Goal: Task Accomplishment & Management: Use online tool/utility

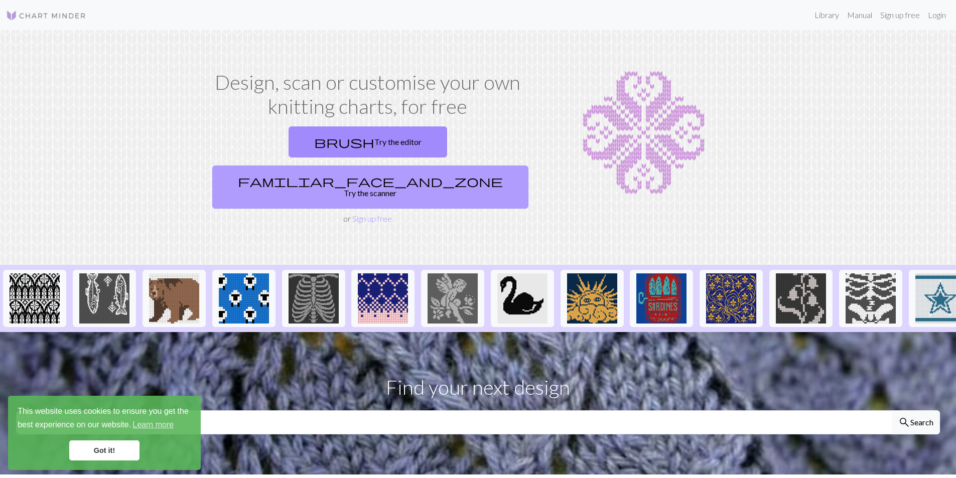
click at [439, 166] on link "familiar_face_and_zone Try the scanner" at bounding box center [370, 187] width 316 height 43
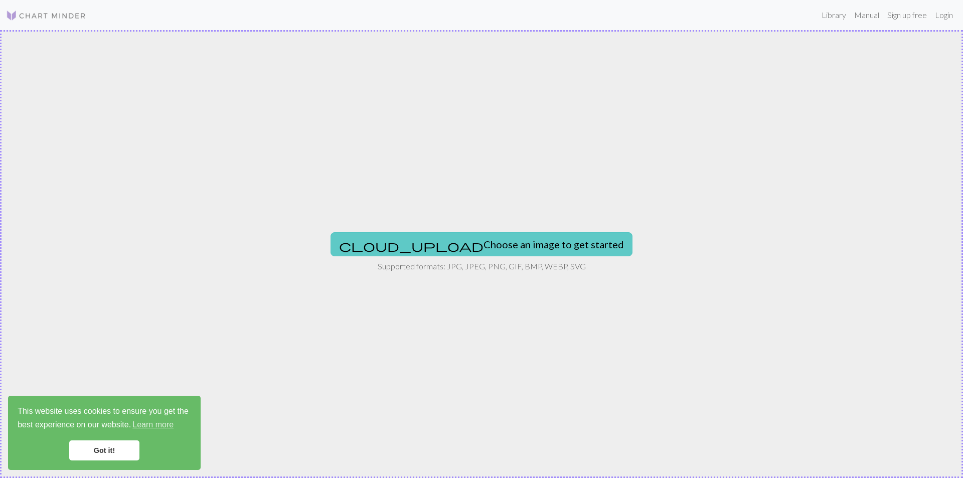
click at [493, 253] on button "cloud_upload Choose an image to get started" at bounding box center [482, 244] width 302 height 24
click at [506, 242] on button "cloud_upload Choose an image to get started" at bounding box center [482, 244] width 302 height 24
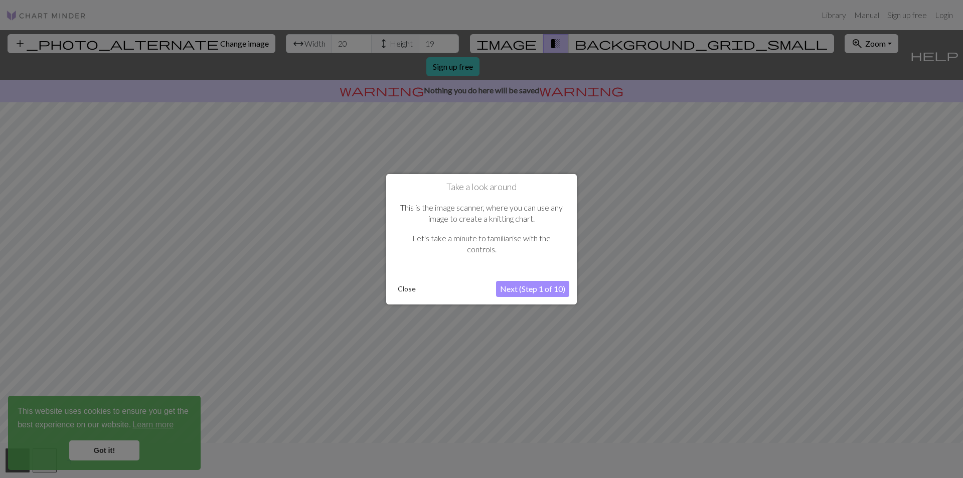
click at [548, 289] on button "Next (Step 1 of 10)" at bounding box center [532, 289] width 73 height 16
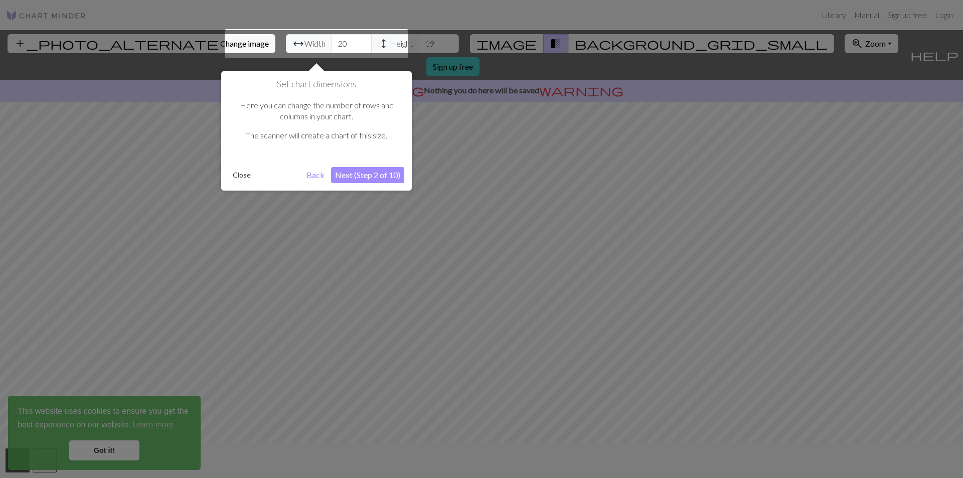
click at [240, 174] on button "Close" at bounding box center [242, 175] width 26 height 15
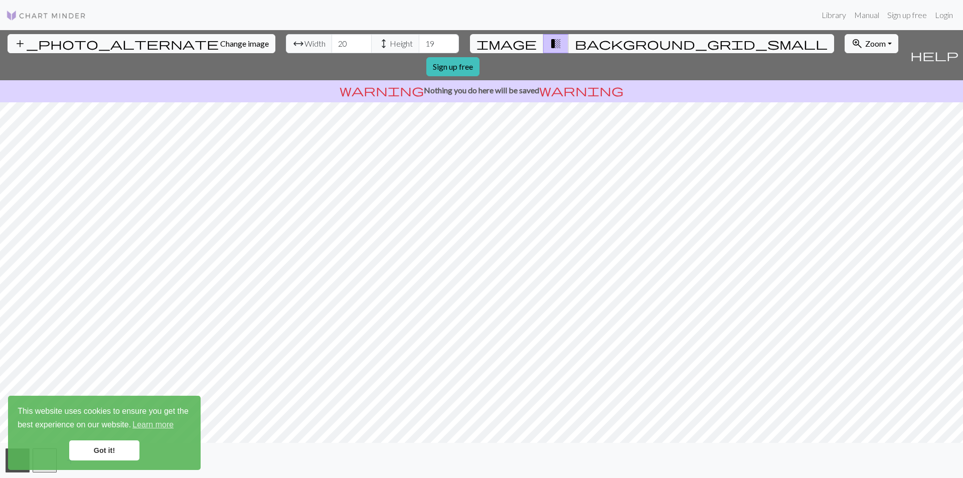
click at [305, 45] on span "Width" at bounding box center [315, 44] width 21 height 12
click at [332, 46] on input "19" at bounding box center [352, 43] width 40 height 19
click at [332, 39] on input "20" at bounding box center [352, 43] width 40 height 19
click at [332, 41] on input "21" at bounding box center [352, 43] width 40 height 19
click at [332, 41] on input "22" at bounding box center [352, 43] width 40 height 19
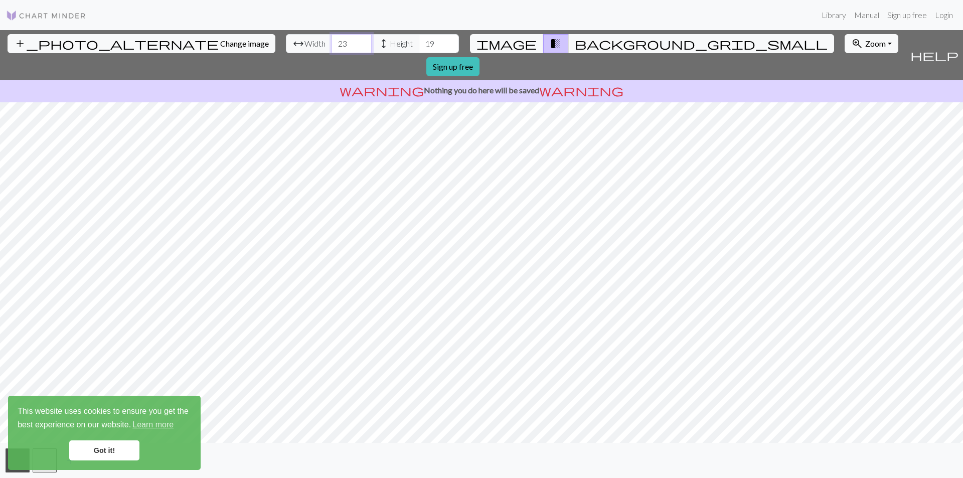
click at [332, 41] on input "23" at bounding box center [352, 43] width 40 height 19
click at [332, 41] on input "24" at bounding box center [352, 43] width 40 height 19
click at [332, 41] on input "25" at bounding box center [352, 43] width 40 height 19
click at [332, 41] on input "26" at bounding box center [352, 43] width 40 height 19
click at [332, 41] on input "27" at bounding box center [352, 43] width 40 height 19
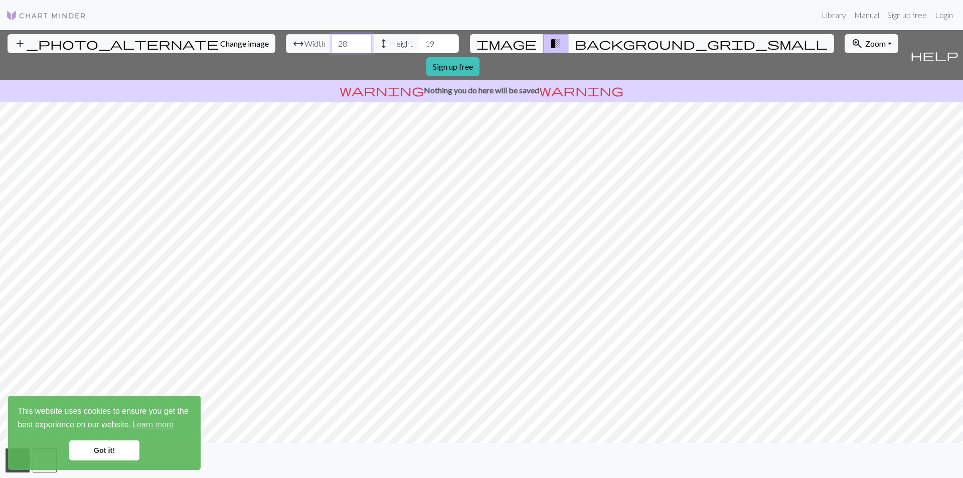
click at [332, 41] on input "28" at bounding box center [352, 43] width 40 height 19
click at [332, 41] on input "29" at bounding box center [352, 43] width 40 height 19
click at [332, 41] on input "30" at bounding box center [352, 43] width 40 height 19
click at [332, 41] on input "31" at bounding box center [352, 43] width 40 height 19
click at [332, 41] on input "32" at bounding box center [352, 43] width 40 height 19
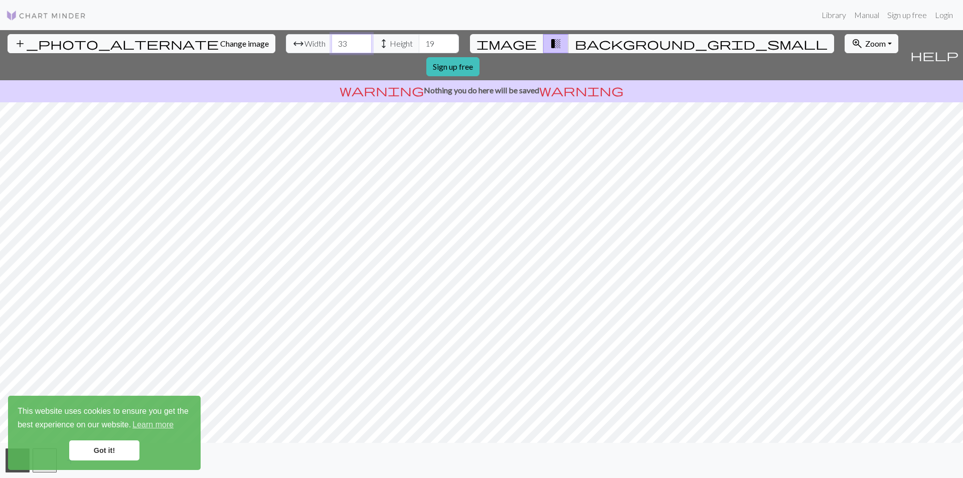
click at [332, 41] on input "33" at bounding box center [352, 43] width 40 height 19
click at [332, 41] on input "34" at bounding box center [352, 43] width 40 height 19
click at [332, 41] on input "35" at bounding box center [352, 43] width 40 height 19
click at [332, 41] on input "36" at bounding box center [352, 43] width 40 height 19
click at [332, 41] on input "37" at bounding box center [352, 43] width 40 height 19
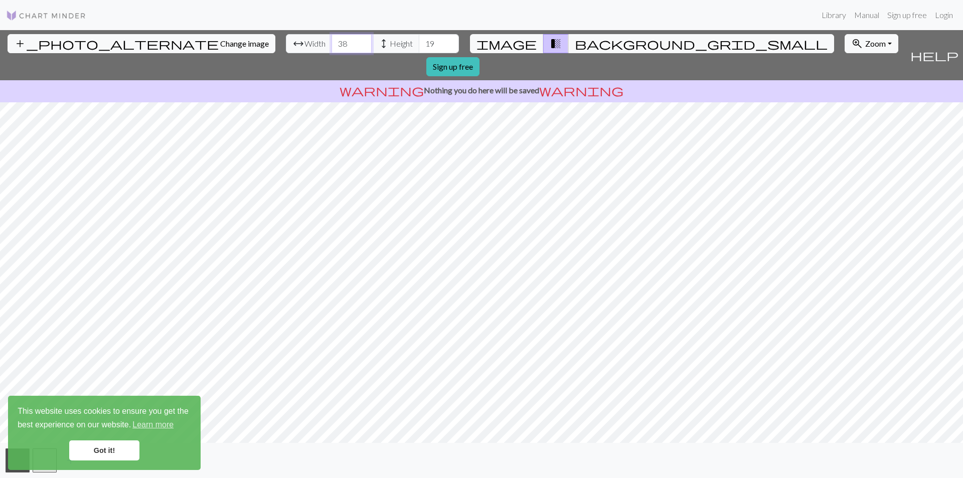
click at [332, 41] on input "38" at bounding box center [352, 43] width 40 height 19
click at [332, 41] on input "39" at bounding box center [352, 43] width 40 height 19
click at [332, 41] on input "40" at bounding box center [352, 43] width 40 height 19
click at [332, 41] on input "41" at bounding box center [352, 43] width 40 height 19
click at [332, 41] on input "42" at bounding box center [352, 43] width 40 height 19
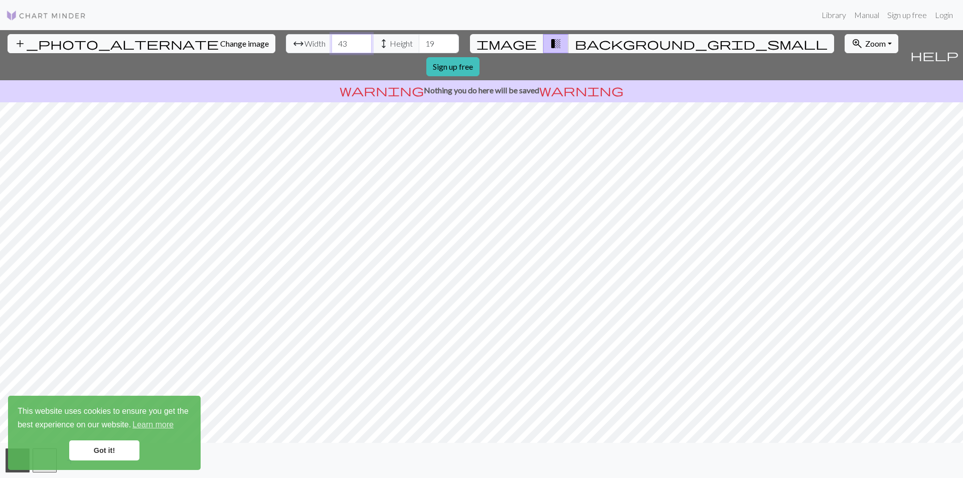
click at [332, 41] on input "43" at bounding box center [352, 43] width 40 height 19
click at [332, 41] on input "44" at bounding box center [352, 43] width 40 height 19
click at [332, 41] on input "45" at bounding box center [352, 43] width 40 height 19
click at [332, 41] on input "46" at bounding box center [352, 43] width 40 height 19
click at [332, 41] on input "47" at bounding box center [352, 43] width 40 height 19
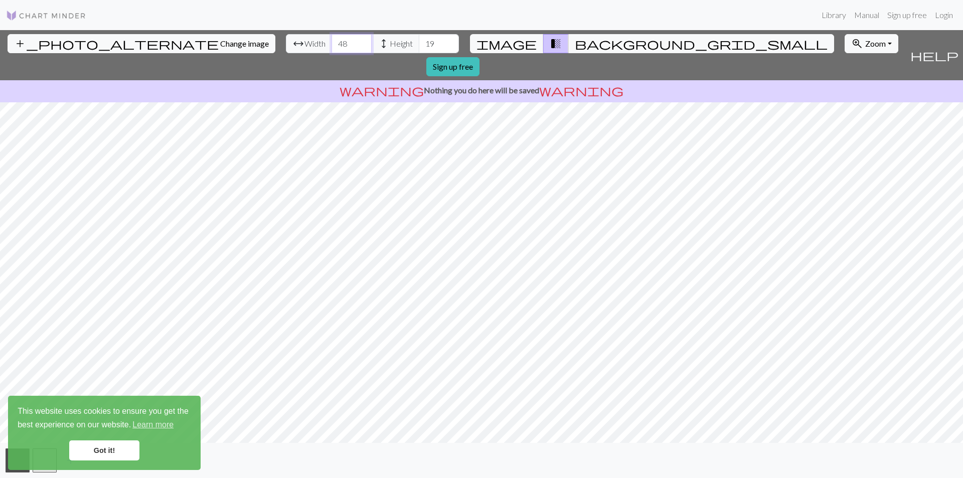
click at [332, 41] on input "48" at bounding box center [352, 43] width 40 height 19
click at [332, 41] on input "49" at bounding box center [352, 43] width 40 height 19
type input "50"
click at [332, 41] on input "50" at bounding box center [352, 43] width 40 height 19
click at [378, 42] on span "height" at bounding box center [384, 44] width 12 height 14
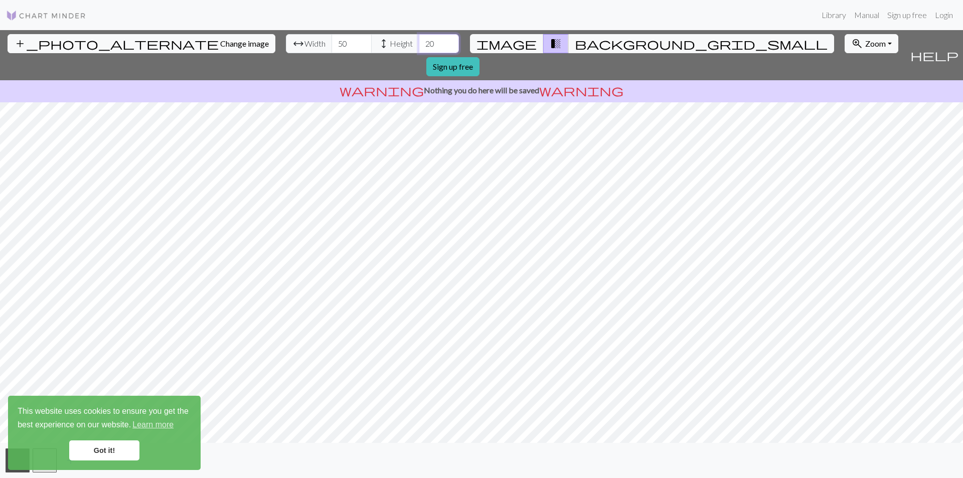
click at [419, 43] on input "20" at bounding box center [439, 43] width 40 height 19
click at [419, 41] on input "21" at bounding box center [439, 43] width 40 height 19
click at [419, 41] on input "22" at bounding box center [439, 43] width 40 height 19
click at [419, 41] on input "23" at bounding box center [439, 43] width 40 height 19
click at [419, 41] on input "24" at bounding box center [439, 43] width 40 height 19
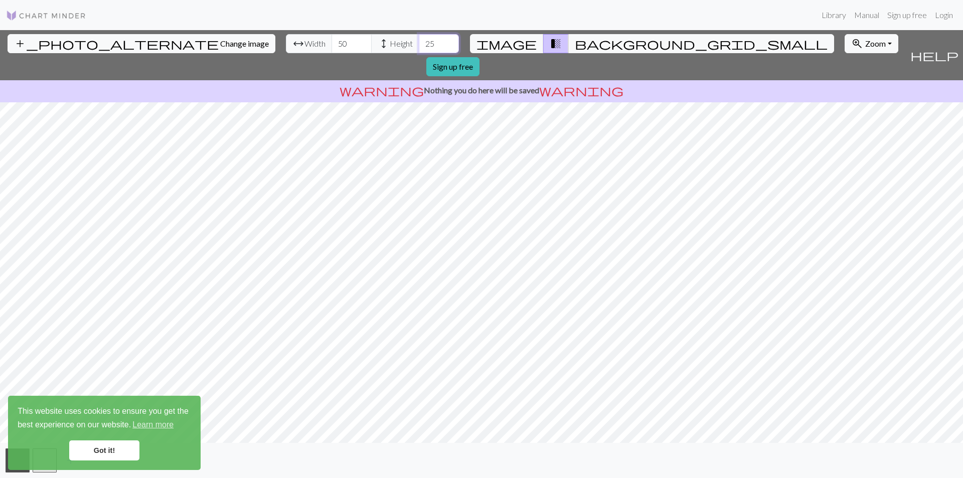
click at [419, 41] on input "25" at bounding box center [439, 43] width 40 height 19
click at [419, 41] on input "26" at bounding box center [439, 43] width 40 height 19
click at [419, 41] on input "27" at bounding box center [439, 43] width 40 height 19
click at [419, 41] on input "28" at bounding box center [439, 43] width 40 height 19
click at [419, 41] on input "29" at bounding box center [439, 43] width 40 height 19
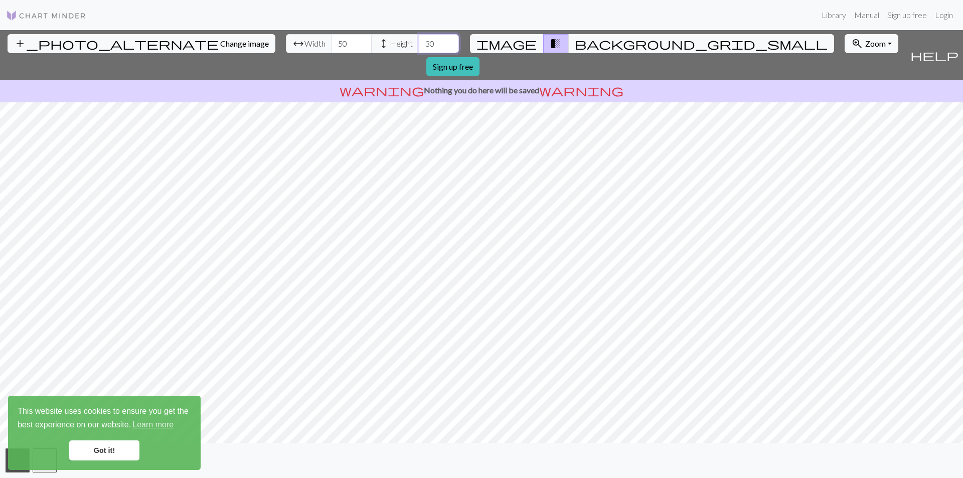
click at [419, 41] on input "30" at bounding box center [439, 43] width 40 height 19
click at [419, 41] on input "31" at bounding box center [439, 43] width 40 height 19
click at [419, 41] on input "32" at bounding box center [439, 43] width 40 height 19
click at [419, 41] on input "33" at bounding box center [439, 43] width 40 height 19
click at [419, 41] on input "34" at bounding box center [439, 43] width 40 height 19
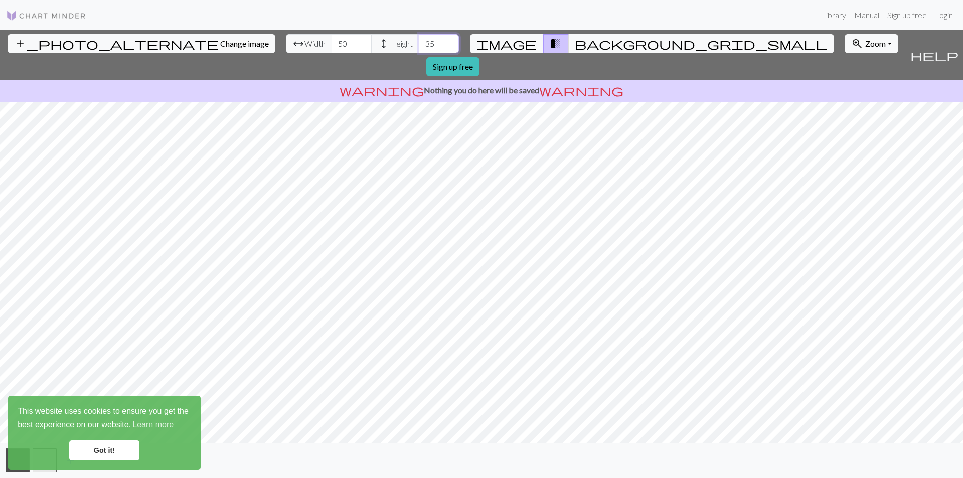
click at [419, 41] on input "35" at bounding box center [439, 43] width 40 height 19
click at [419, 41] on input "36" at bounding box center [439, 43] width 40 height 19
click at [419, 41] on input "37" at bounding box center [439, 43] width 40 height 19
click at [419, 41] on input "38" at bounding box center [439, 43] width 40 height 19
click at [419, 41] on input "39" at bounding box center [439, 43] width 40 height 19
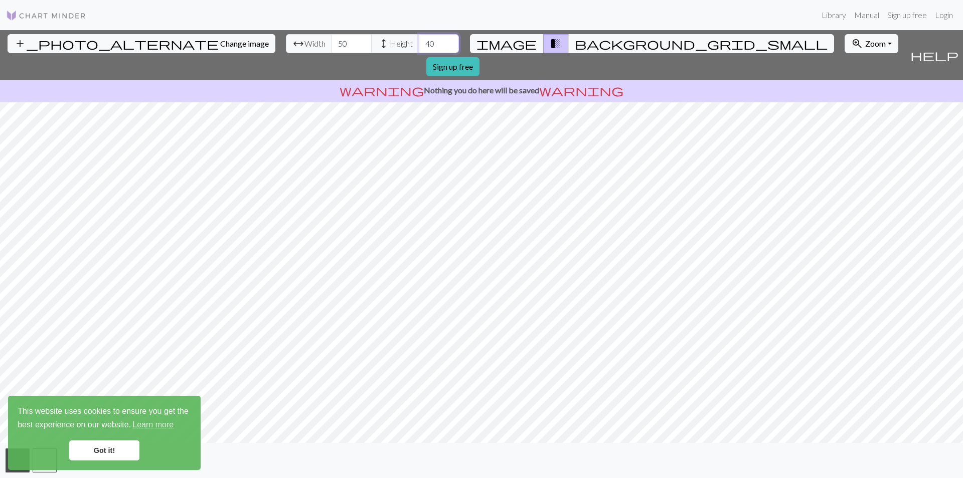
click at [419, 41] on input "40" at bounding box center [439, 43] width 40 height 19
click at [419, 41] on input "41" at bounding box center [439, 43] width 40 height 19
click at [419, 41] on input "42" at bounding box center [439, 43] width 40 height 19
click at [419, 41] on input "43" at bounding box center [439, 43] width 40 height 19
click at [419, 41] on input "44" at bounding box center [439, 43] width 40 height 19
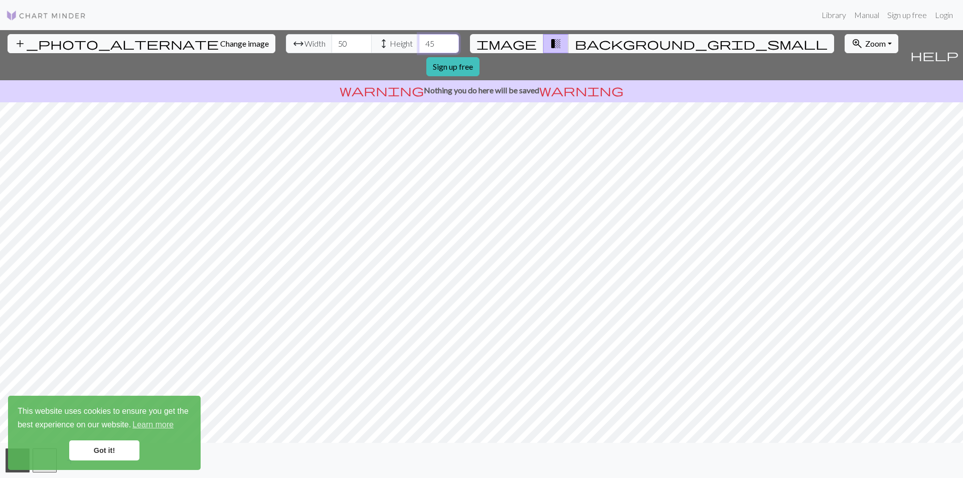
click at [419, 41] on input "45" at bounding box center [439, 43] width 40 height 19
click at [419, 41] on input "46" at bounding box center [439, 43] width 40 height 19
click at [419, 41] on input "47" at bounding box center [439, 43] width 40 height 19
click at [419, 41] on input "48" at bounding box center [439, 43] width 40 height 19
click at [419, 41] on input "49" at bounding box center [439, 43] width 40 height 19
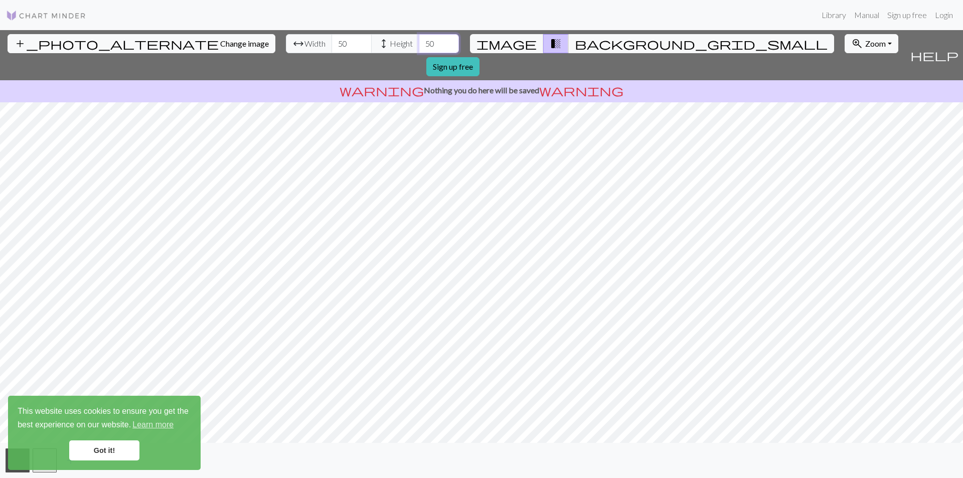
click at [419, 41] on input "50" at bounding box center [439, 43] width 40 height 19
click at [419, 41] on input "51" at bounding box center [439, 43] width 40 height 19
click at [419, 41] on input "52" at bounding box center [439, 43] width 40 height 19
click at [419, 41] on input "53" at bounding box center [439, 43] width 40 height 19
click at [419, 41] on input "54" at bounding box center [439, 43] width 40 height 19
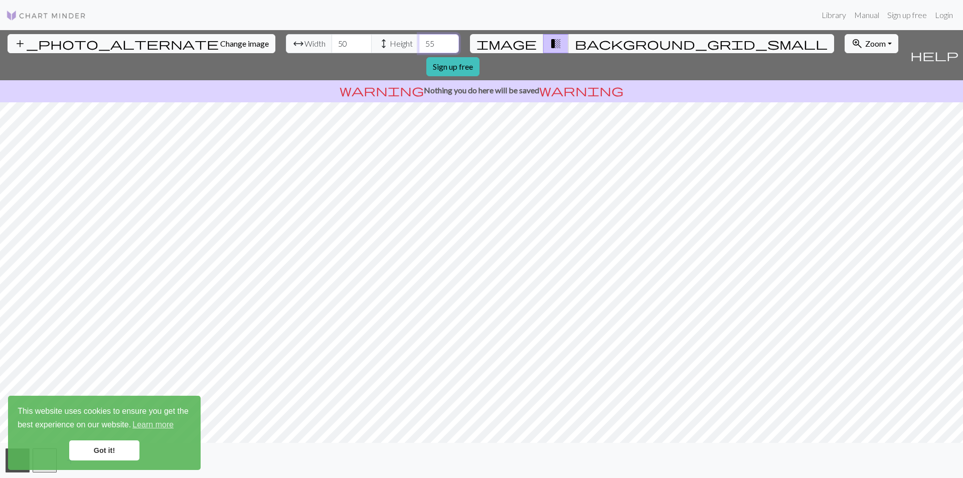
click at [419, 41] on input "55" at bounding box center [439, 43] width 40 height 19
click at [419, 41] on input "56" at bounding box center [439, 43] width 40 height 19
click at [419, 41] on input "57" at bounding box center [439, 43] width 40 height 19
click at [419, 41] on input "58" at bounding box center [439, 43] width 40 height 19
click at [419, 41] on input "59" at bounding box center [439, 43] width 40 height 19
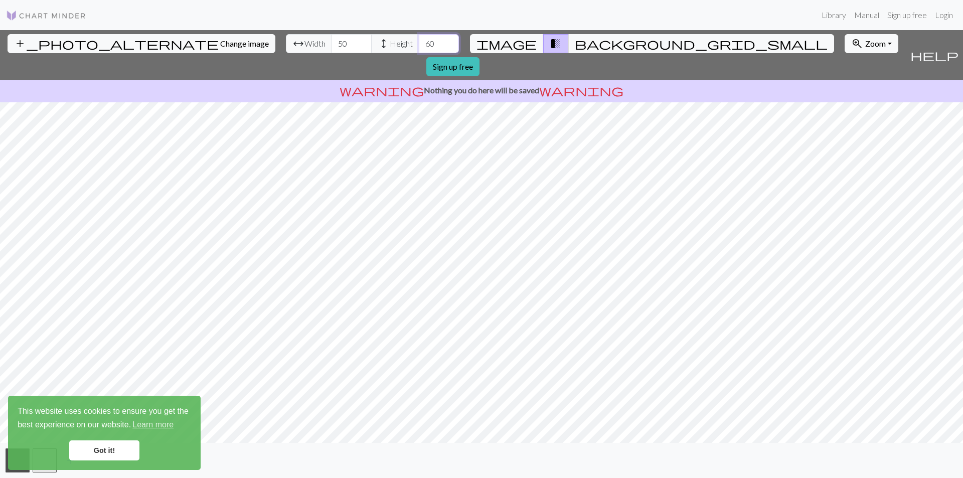
click at [419, 41] on input "60" at bounding box center [439, 43] width 40 height 19
click at [419, 41] on input "61" at bounding box center [439, 43] width 40 height 19
click at [419, 41] on input "62" at bounding box center [439, 43] width 40 height 19
click at [419, 41] on input "63" at bounding box center [439, 43] width 40 height 19
click at [419, 41] on input "64" at bounding box center [439, 43] width 40 height 19
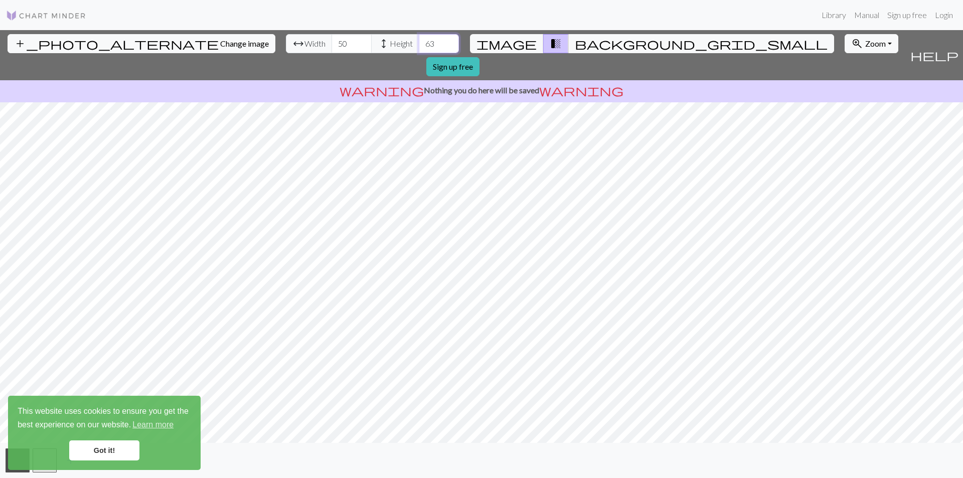
click at [419, 48] on input "63" at bounding box center [439, 43] width 40 height 19
click at [419, 48] on input "62" at bounding box center [439, 43] width 40 height 19
click at [419, 48] on input "61" at bounding box center [439, 43] width 40 height 19
click at [419, 48] on input "60" at bounding box center [439, 43] width 40 height 19
click at [419, 48] on input "59" at bounding box center [439, 43] width 40 height 19
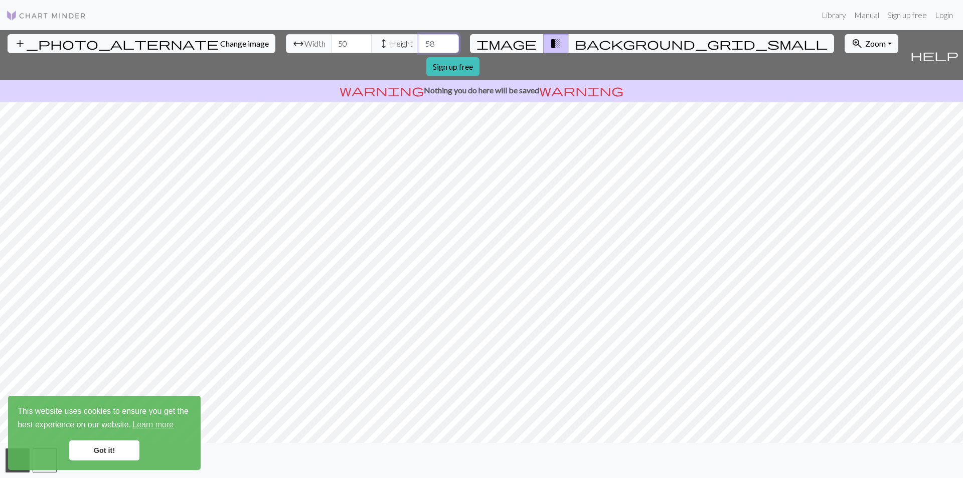
click at [419, 48] on input "58" at bounding box center [439, 43] width 40 height 19
click at [419, 48] on input "57" at bounding box center [439, 43] width 40 height 19
click at [419, 48] on input "56" at bounding box center [439, 43] width 40 height 19
click at [419, 48] on input "55" at bounding box center [439, 43] width 40 height 19
click at [575, 45] on span "background_grid_small" at bounding box center [701, 44] width 253 height 14
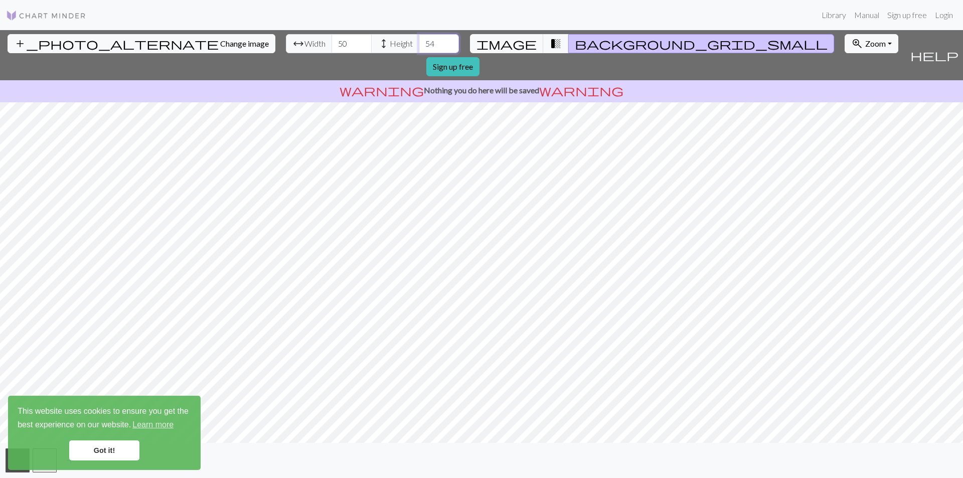
click at [419, 46] on input "54" at bounding box center [439, 43] width 40 height 19
click at [419, 46] on input "53" at bounding box center [439, 43] width 40 height 19
click at [419, 47] on input "52" at bounding box center [439, 43] width 40 height 19
click at [419, 47] on input "51" at bounding box center [439, 43] width 40 height 19
click at [419, 47] on input "50" at bounding box center [439, 43] width 40 height 19
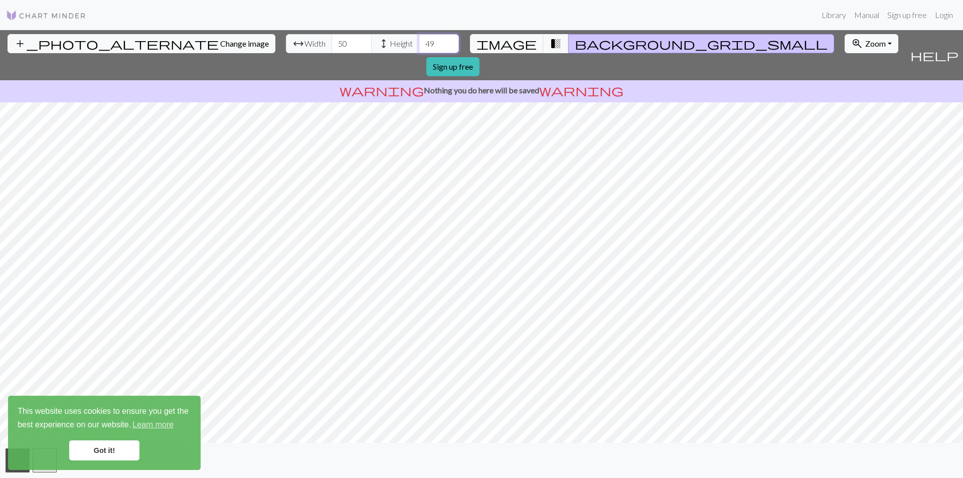
click at [419, 47] on input "49" at bounding box center [439, 43] width 40 height 19
click at [419, 47] on input "48" at bounding box center [439, 43] width 40 height 19
click at [419, 47] on input "47" at bounding box center [439, 43] width 40 height 19
click at [419, 47] on input "46" at bounding box center [439, 43] width 40 height 19
click at [419, 47] on input "45" at bounding box center [439, 43] width 40 height 19
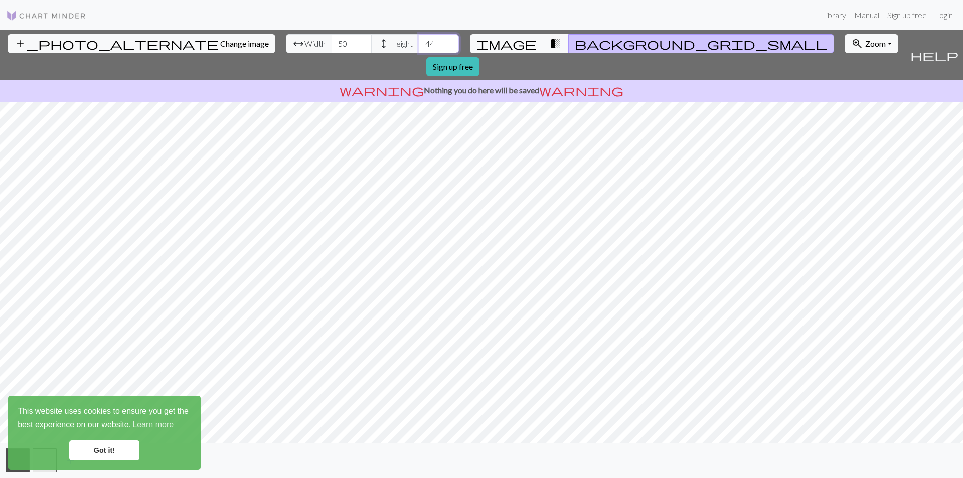
click at [419, 47] on input "44" at bounding box center [439, 43] width 40 height 19
click at [419, 47] on input "43" at bounding box center [439, 43] width 40 height 19
click at [419, 47] on input "42" at bounding box center [439, 43] width 40 height 19
click at [419, 47] on input "41" at bounding box center [439, 43] width 40 height 19
click at [419, 47] on input "40" at bounding box center [439, 43] width 40 height 19
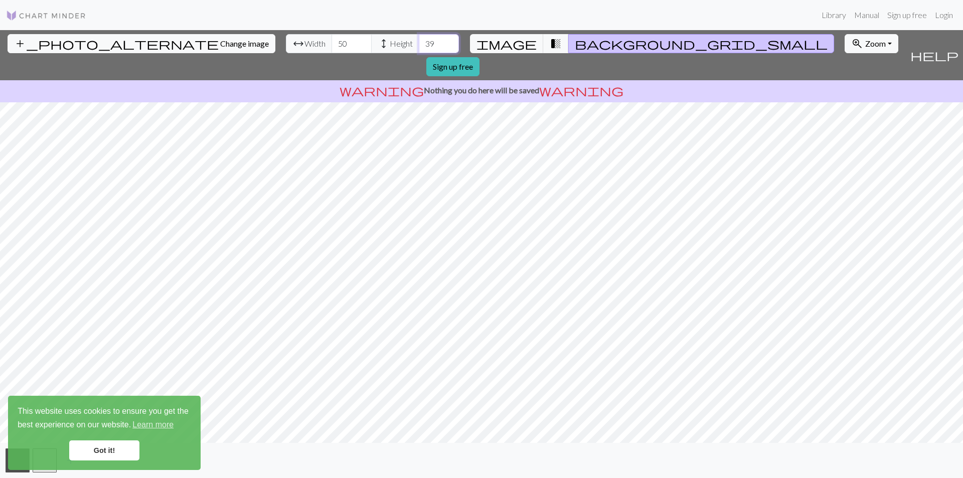
click at [419, 47] on input "39" at bounding box center [439, 43] width 40 height 19
click at [419, 47] on input "38" at bounding box center [439, 43] width 40 height 19
click at [419, 47] on input "37" at bounding box center [439, 43] width 40 height 19
click at [419, 47] on input "36" at bounding box center [439, 43] width 40 height 19
click at [419, 47] on input "35" at bounding box center [439, 43] width 40 height 19
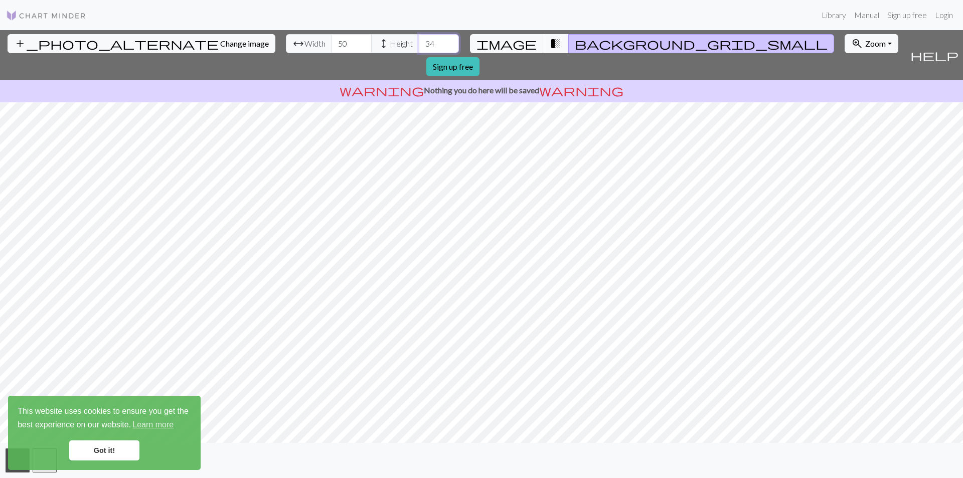
click at [419, 47] on input "34" at bounding box center [439, 43] width 40 height 19
click at [419, 47] on input "33" at bounding box center [439, 43] width 40 height 19
click at [419, 47] on input "32" at bounding box center [439, 43] width 40 height 19
click at [419, 47] on input "31" at bounding box center [439, 43] width 40 height 19
click at [419, 47] on input "30" at bounding box center [439, 43] width 40 height 19
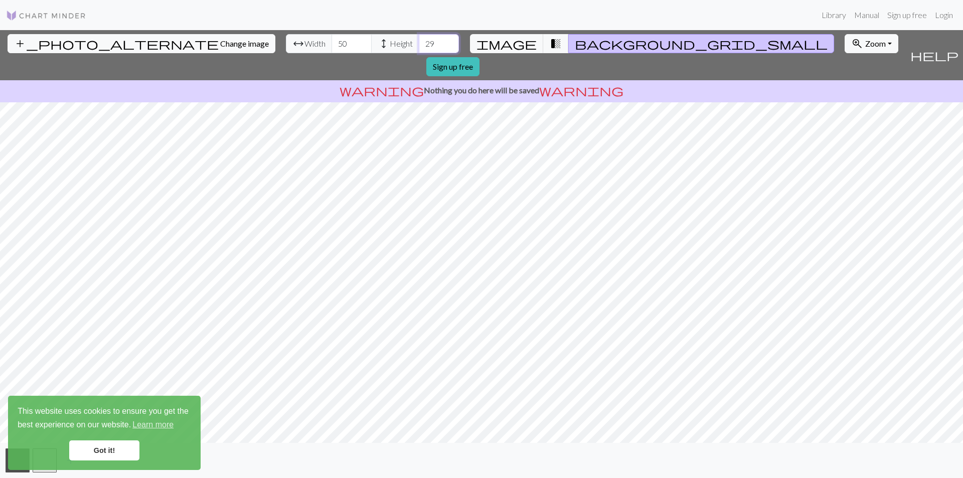
click at [419, 47] on input "29" at bounding box center [439, 43] width 40 height 19
click at [419, 47] on input "28" at bounding box center [439, 43] width 40 height 19
click at [419, 47] on input "27" at bounding box center [439, 43] width 40 height 19
click at [419, 47] on input "26" at bounding box center [439, 43] width 40 height 19
click at [419, 47] on input "25" at bounding box center [439, 43] width 40 height 19
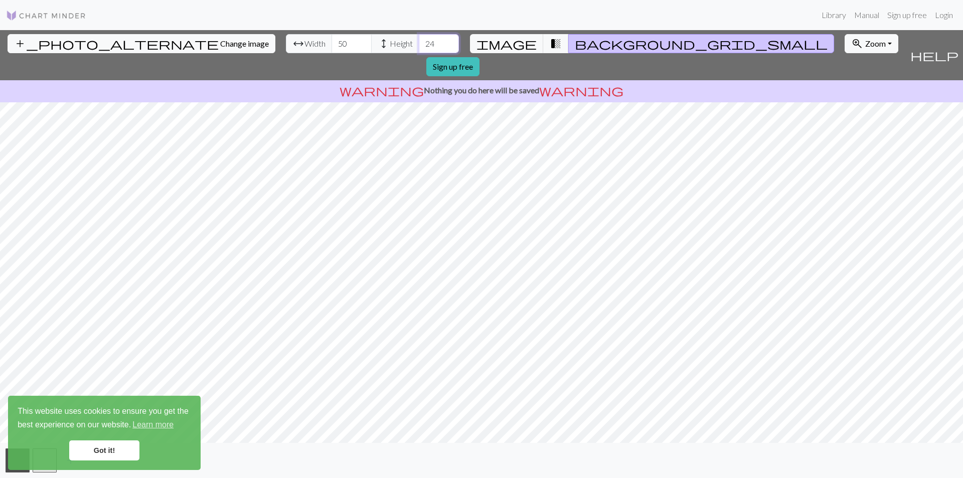
click at [419, 47] on input "24" at bounding box center [439, 43] width 40 height 19
click at [419, 47] on input "23" at bounding box center [439, 43] width 40 height 19
click at [419, 47] on input "22" at bounding box center [439, 43] width 40 height 19
click at [419, 47] on input "21" at bounding box center [439, 43] width 40 height 19
click at [419, 47] on input "20" at bounding box center [439, 43] width 40 height 19
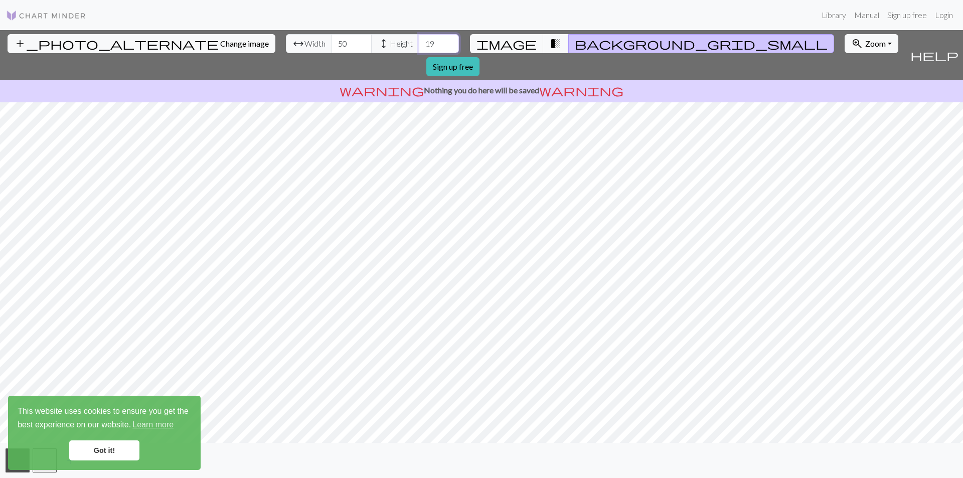
click at [419, 46] on input "19" at bounding box center [439, 43] width 40 height 19
click at [419, 38] on input "20" at bounding box center [439, 43] width 40 height 19
click at [419, 41] on input "21" at bounding box center [439, 43] width 40 height 19
click at [419, 41] on input "22" at bounding box center [439, 43] width 40 height 19
click at [419, 41] on input "23" at bounding box center [439, 43] width 40 height 19
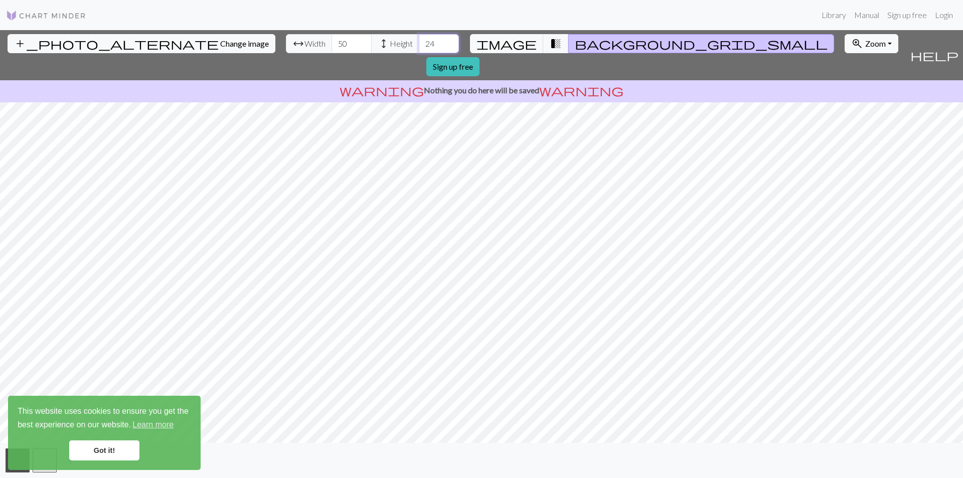
click at [419, 41] on input "24" at bounding box center [439, 43] width 40 height 19
click at [419, 41] on input "25" at bounding box center [439, 43] width 40 height 19
click at [419, 41] on input "26" at bounding box center [439, 43] width 40 height 19
click at [419, 41] on input "27" at bounding box center [439, 43] width 40 height 19
click at [419, 41] on input "28" at bounding box center [439, 43] width 40 height 19
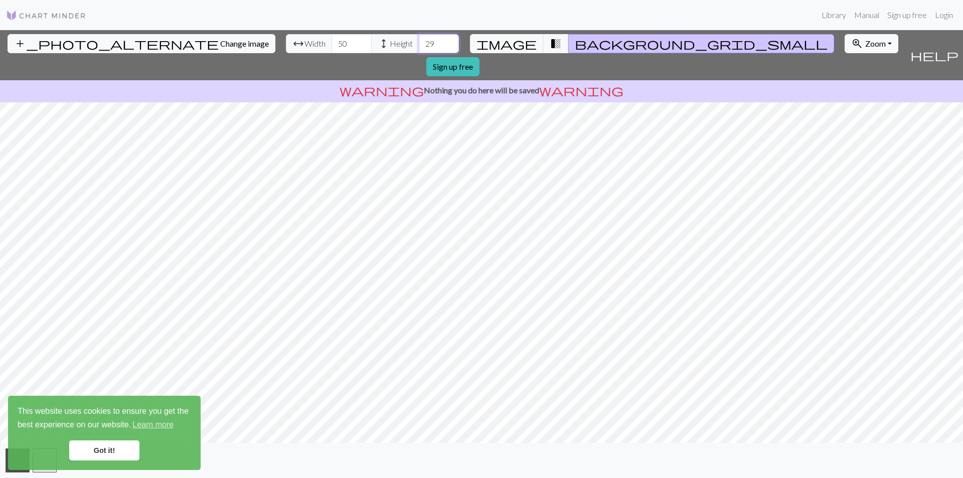
click at [419, 41] on input "29" at bounding box center [439, 43] width 40 height 19
click at [419, 41] on input "30" at bounding box center [439, 43] width 40 height 19
click at [419, 41] on input "31" at bounding box center [439, 43] width 40 height 19
click at [419, 41] on input "32" at bounding box center [439, 43] width 40 height 19
click at [419, 41] on input "33" at bounding box center [439, 43] width 40 height 19
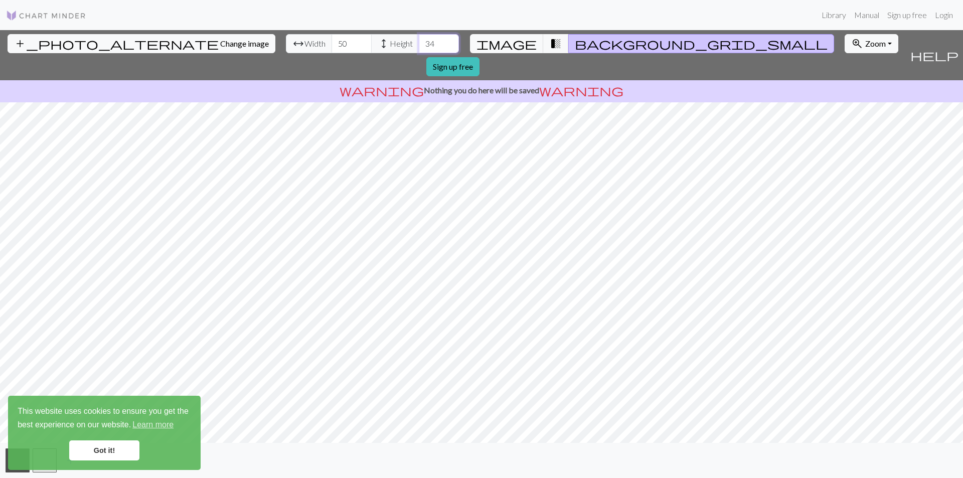
click at [419, 41] on input "34" at bounding box center [439, 43] width 40 height 19
click at [419, 41] on input "35" at bounding box center [439, 43] width 40 height 19
click at [419, 41] on input "36" at bounding box center [439, 43] width 40 height 19
click at [419, 41] on input "37" at bounding box center [439, 43] width 40 height 19
click at [419, 41] on input "38" at bounding box center [439, 43] width 40 height 19
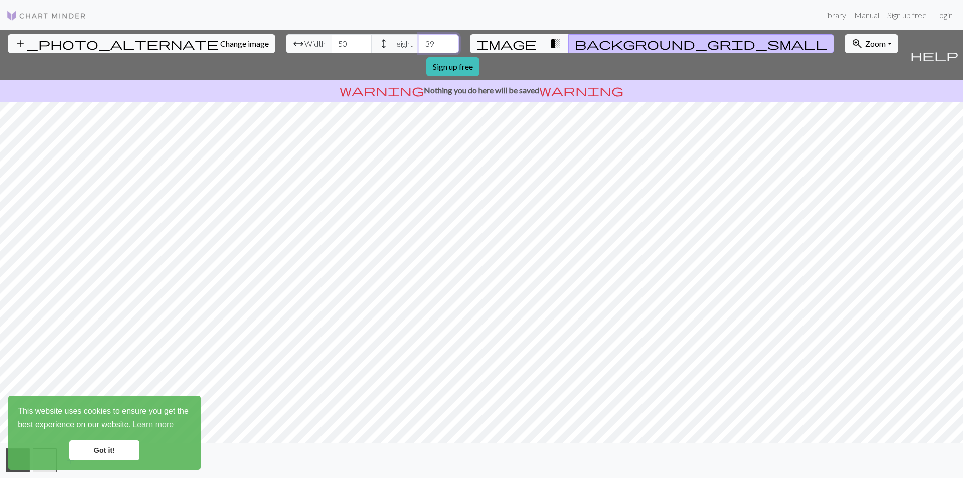
click at [419, 41] on input "39" at bounding box center [439, 43] width 40 height 19
click at [419, 41] on input "40" at bounding box center [439, 43] width 40 height 19
click at [419, 41] on input "41" at bounding box center [439, 43] width 40 height 19
click at [419, 41] on input "42" at bounding box center [439, 43] width 40 height 19
click at [419, 41] on input "43" at bounding box center [439, 43] width 40 height 19
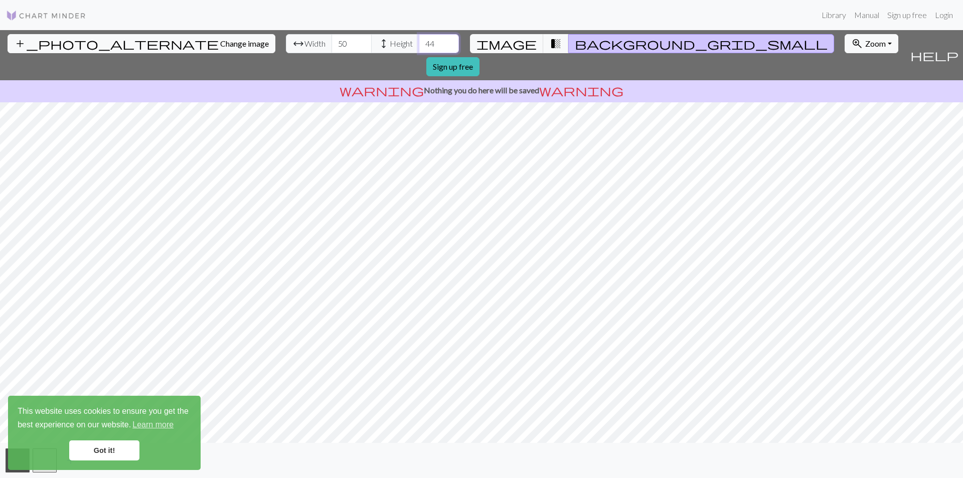
click at [419, 41] on input "44" at bounding box center [439, 43] width 40 height 19
click at [419, 41] on input "45" at bounding box center [439, 43] width 40 height 19
click at [419, 41] on input "46" at bounding box center [439, 43] width 40 height 19
click at [419, 41] on input "47" at bounding box center [439, 43] width 40 height 19
click at [419, 41] on input "48" at bounding box center [439, 43] width 40 height 19
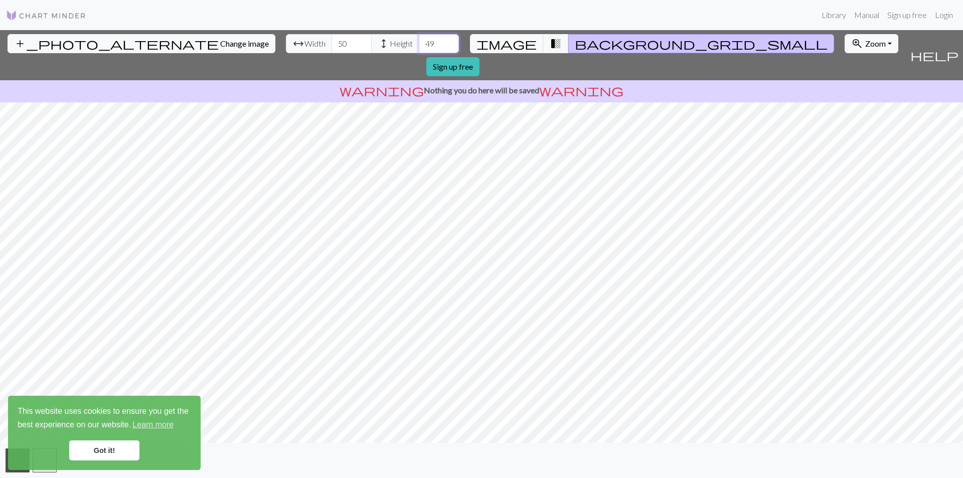
click at [419, 41] on input "49" at bounding box center [439, 43] width 40 height 19
click at [419, 41] on input "50" at bounding box center [439, 43] width 40 height 19
click at [419, 41] on input "51" at bounding box center [439, 43] width 40 height 19
click at [419, 41] on input "52" at bounding box center [439, 43] width 40 height 19
click at [419, 41] on input "53" at bounding box center [439, 43] width 40 height 19
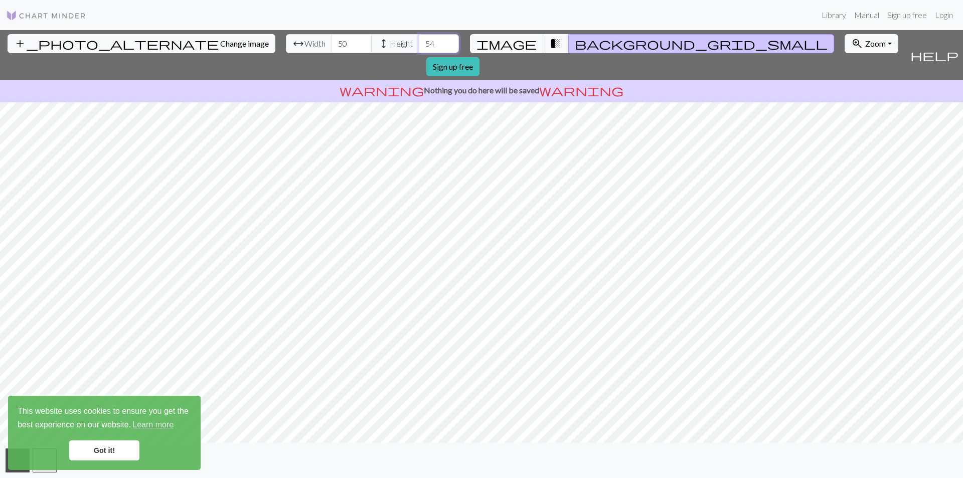
click at [419, 41] on input "54" at bounding box center [439, 43] width 40 height 19
click at [419, 41] on input "55" at bounding box center [439, 43] width 40 height 19
click at [419, 39] on input "56" at bounding box center [439, 43] width 40 height 19
click at [419, 39] on input "57" at bounding box center [439, 43] width 40 height 19
click at [419, 39] on input "58" at bounding box center [439, 43] width 40 height 19
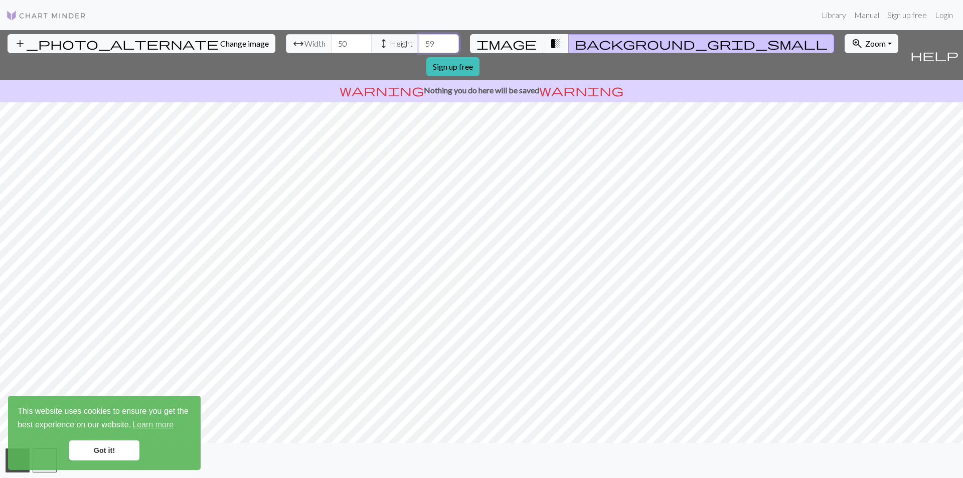
click at [419, 39] on input "59" at bounding box center [439, 43] width 40 height 19
click at [419, 39] on input "60" at bounding box center [439, 43] width 40 height 19
click at [419, 39] on input "61" at bounding box center [439, 43] width 40 height 19
click at [419, 39] on input "62" at bounding box center [439, 43] width 40 height 19
click at [419, 39] on input "63" at bounding box center [439, 43] width 40 height 19
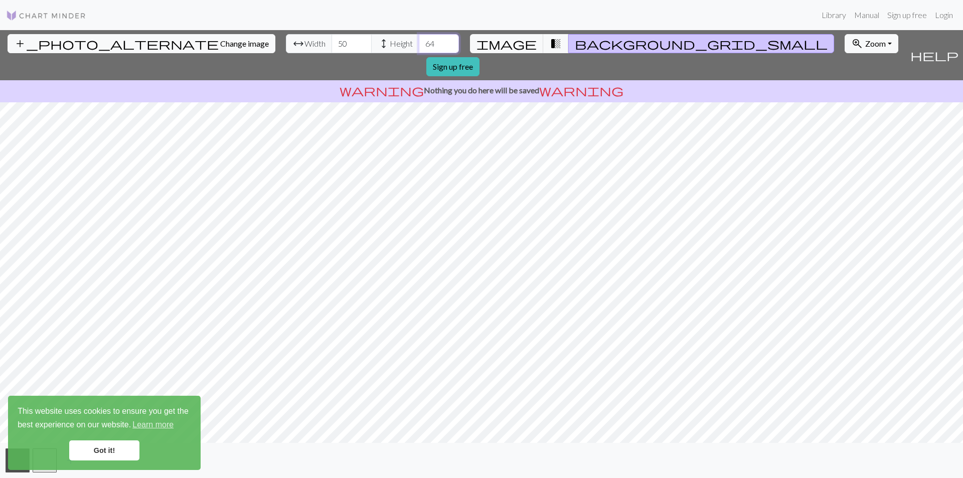
click at [419, 39] on input "64" at bounding box center [439, 43] width 40 height 19
click at [419, 39] on input "65" at bounding box center [439, 43] width 40 height 19
click at [419, 39] on input "66" at bounding box center [439, 43] width 40 height 19
click at [419, 39] on input "67" at bounding box center [439, 43] width 40 height 19
click at [419, 39] on input "68" at bounding box center [439, 43] width 40 height 19
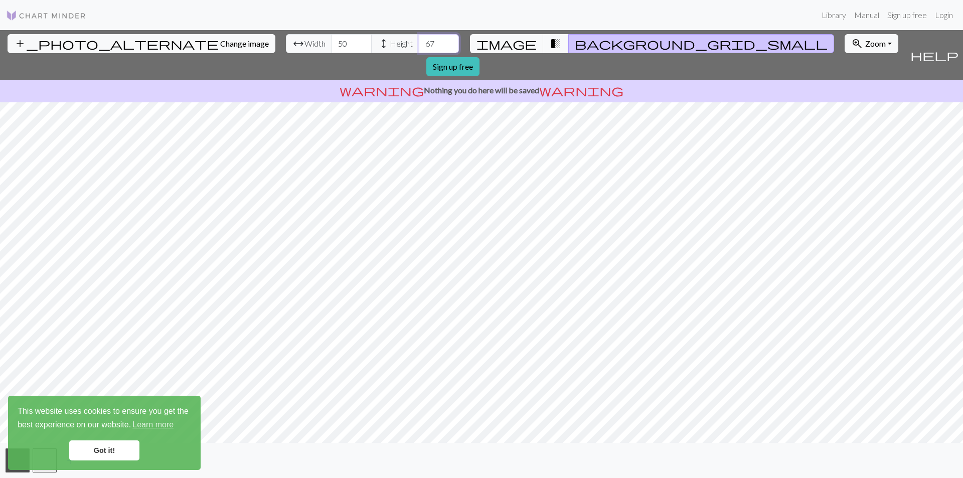
click at [419, 47] on input "67" at bounding box center [439, 43] width 40 height 19
click at [419, 47] on input "66" at bounding box center [439, 43] width 40 height 19
click at [419, 47] on input "65" at bounding box center [439, 43] width 40 height 19
click at [419, 47] on input "64" at bounding box center [439, 43] width 40 height 19
click at [419, 47] on input "63" at bounding box center [439, 43] width 40 height 19
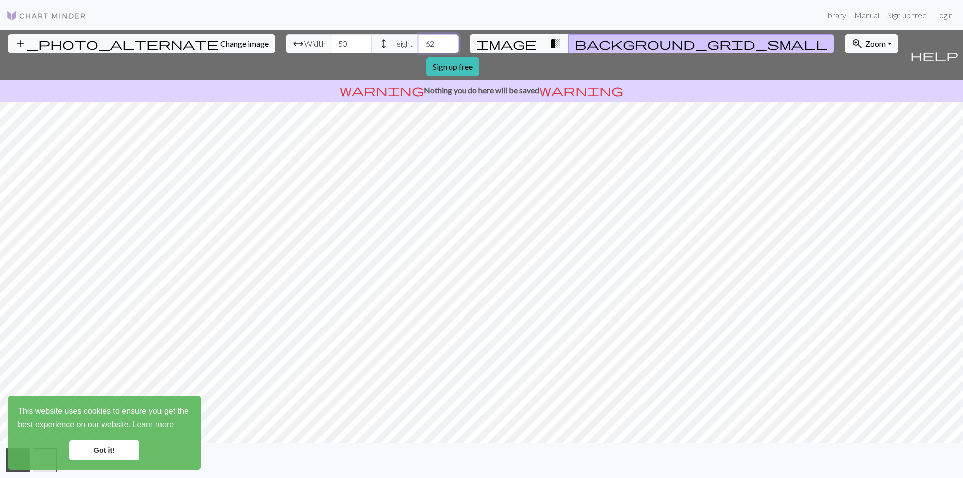
click at [419, 47] on input "62" at bounding box center [439, 43] width 40 height 19
click at [419, 47] on input "61" at bounding box center [439, 43] width 40 height 19
click at [419, 47] on input "60" at bounding box center [439, 43] width 40 height 19
click at [419, 47] on input "59" at bounding box center [439, 43] width 40 height 19
click at [419, 47] on input "58" at bounding box center [439, 43] width 40 height 19
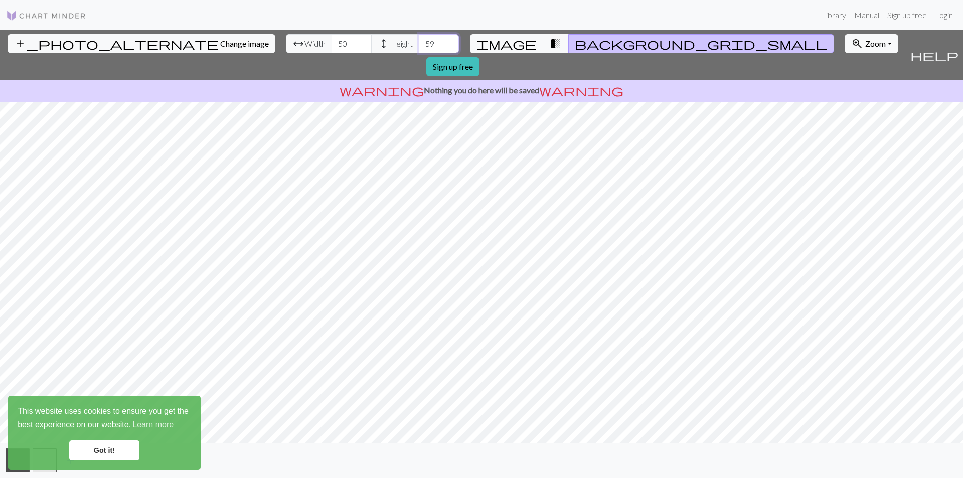
click at [419, 41] on input "59" at bounding box center [439, 43] width 40 height 19
click at [419, 41] on input "60" at bounding box center [439, 43] width 40 height 19
click at [419, 41] on input "61" at bounding box center [439, 43] width 40 height 19
click at [419, 41] on input "62" at bounding box center [439, 43] width 40 height 19
click at [419, 41] on input "63" at bounding box center [439, 43] width 40 height 19
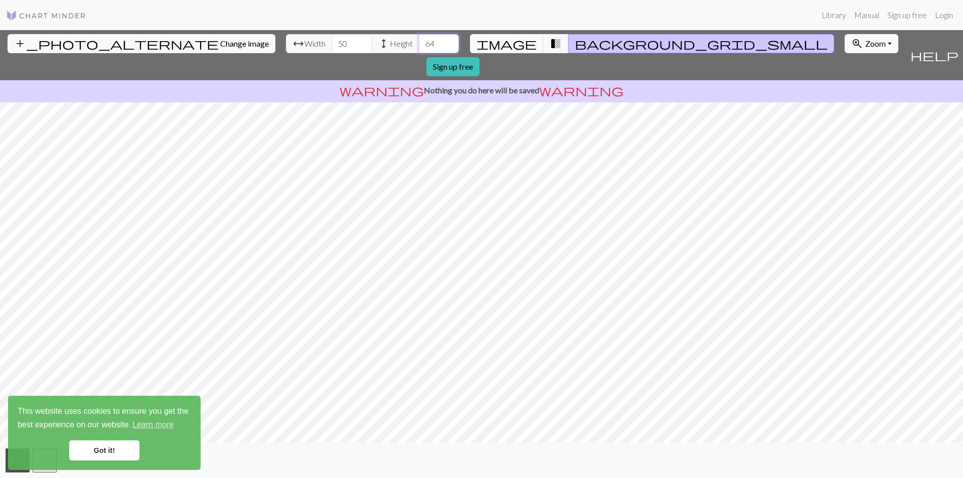
click at [419, 41] on input "64" at bounding box center [439, 43] width 40 height 19
click at [419, 41] on input "65" at bounding box center [439, 43] width 40 height 19
click at [419, 41] on input "66" at bounding box center [439, 43] width 40 height 19
click at [419, 41] on input "67" at bounding box center [439, 43] width 40 height 19
click at [419, 40] on input "68" at bounding box center [439, 43] width 40 height 19
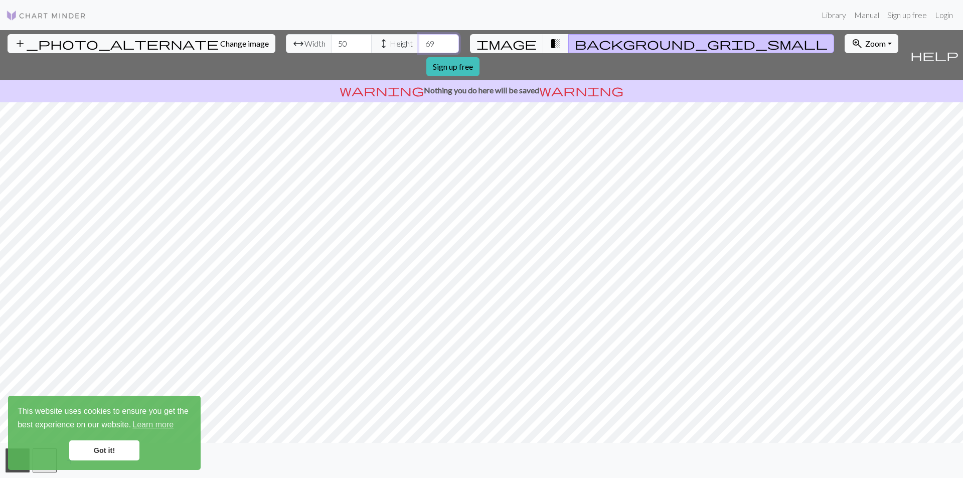
click at [419, 40] on input "69" at bounding box center [439, 43] width 40 height 19
click at [419, 49] on input "68" at bounding box center [439, 43] width 40 height 19
click at [419, 48] on input "67" at bounding box center [439, 43] width 40 height 19
click at [419, 48] on input "66" at bounding box center [439, 43] width 40 height 19
click at [419, 48] on input "65" at bounding box center [439, 43] width 40 height 19
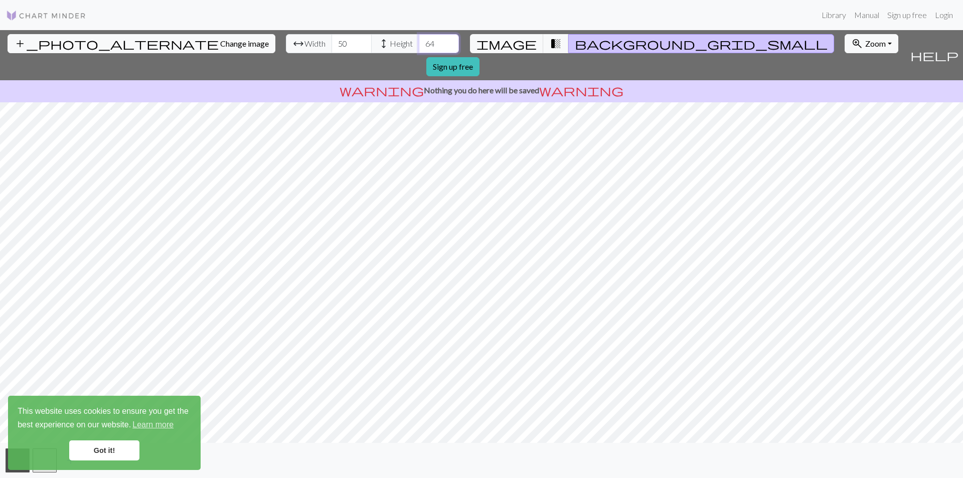
click at [419, 48] on input "64" at bounding box center [439, 43] width 40 height 19
click at [419, 48] on input "63" at bounding box center [439, 43] width 40 height 19
click at [419, 48] on input "62" at bounding box center [439, 43] width 40 height 19
click at [419, 48] on input "61" at bounding box center [439, 43] width 40 height 19
click at [419, 48] on input "60" at bounding box center [439, 43] width 40 height 19
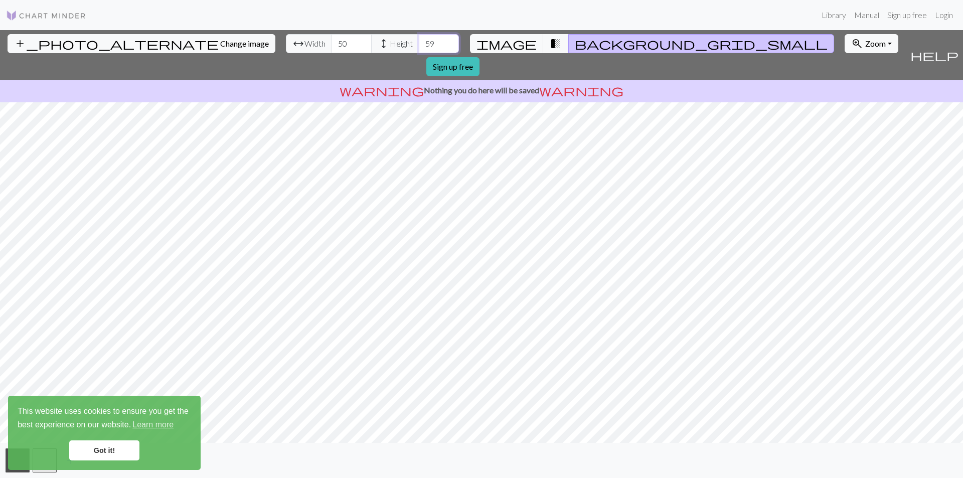
click at [419, 48] on input "59" at bounding box center [439, 43] width 40 height 19
click at [419, 48] on input "58" at bounding box center [439, 43] width 40 height 19
click at [419, 48] on input "57" at bounding box center [439, 43] width 40 height 19
click at [419, 39] on input "58" at bounding box center [439, 43] width 40 height 19
click at [419, 39] on input "59" at bounding box center [439, 43] width 40 height 19
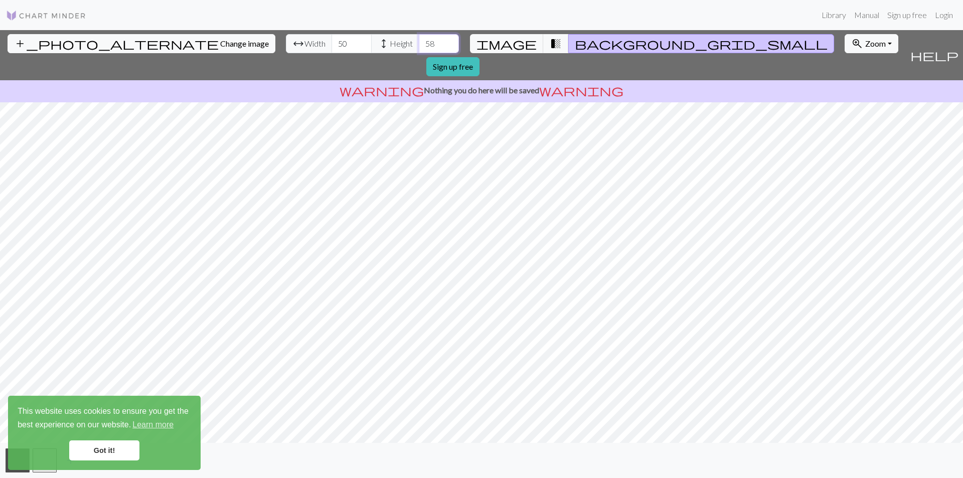
click at [419, 45] on input "58" at bounding box center [439, 43] width 40 height 19
click at [419, 45] on input "57" at bounding box center [439, 43] width 40 height 19
click at [419, 45] on input "56" at bounding box center [439, 43] width 40 height 19
click at [419, 45] on input "55" at bounding box center [439, 43] width 40 height 19
click at [419, 45] on input "54" at bounding box center [439, 43] width 40 height 19
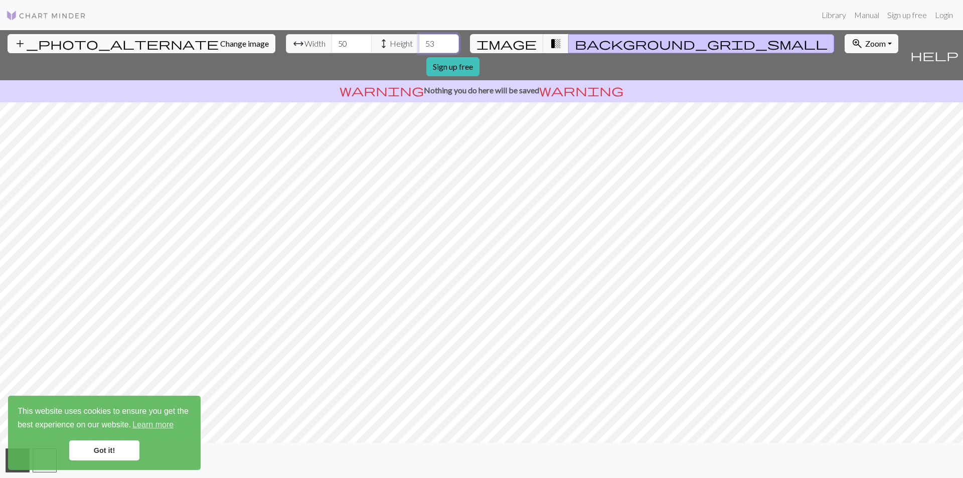
click at [419, 45] on input "53" at bounding box center [439, 43] width 40 height 19
click at [419, 45] on input "52" at bounding box center [439, 43] width 40 height 19
click at [419, 45] on input "51" at bounding box center [439, 43] width 40 height 19
click at [419, 45] on input "50" at bounding box center [439, 43] width 40 height 19
click at [419, 45] on input "49" at bounding box center [439, 43] width 40 height 19
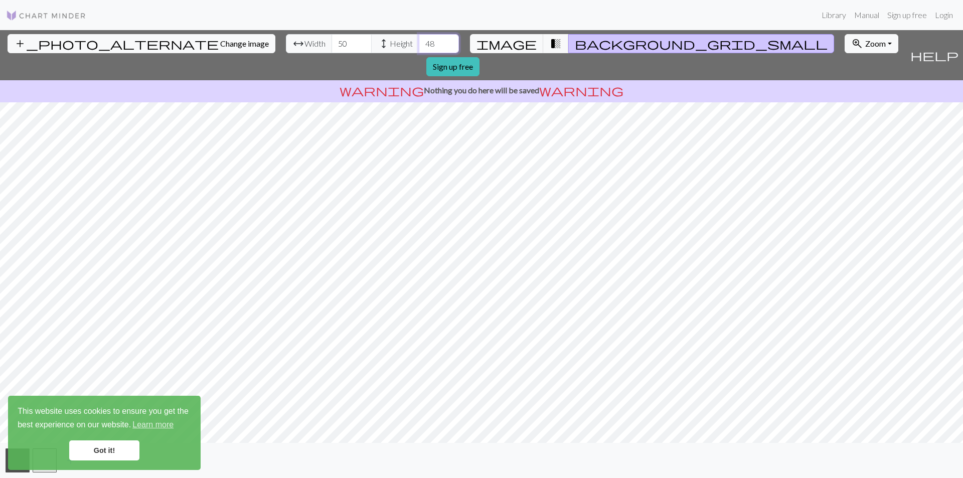
click at [419, 45] on input "48" at bounding box center [439, 43] width 40 height 19
click at [419, 45] on input "47" at bounding box center [439, 43] width 40 height 19
click at [419, 45] on input "46" at bounding box center [439, 43] width 40 height 19
click at [419, 45] on input "45" at bounding box center [439, 43] width 40 height 19
click at [419, 45] on input "44" at bounding box center [439, 43] width 40 height 19
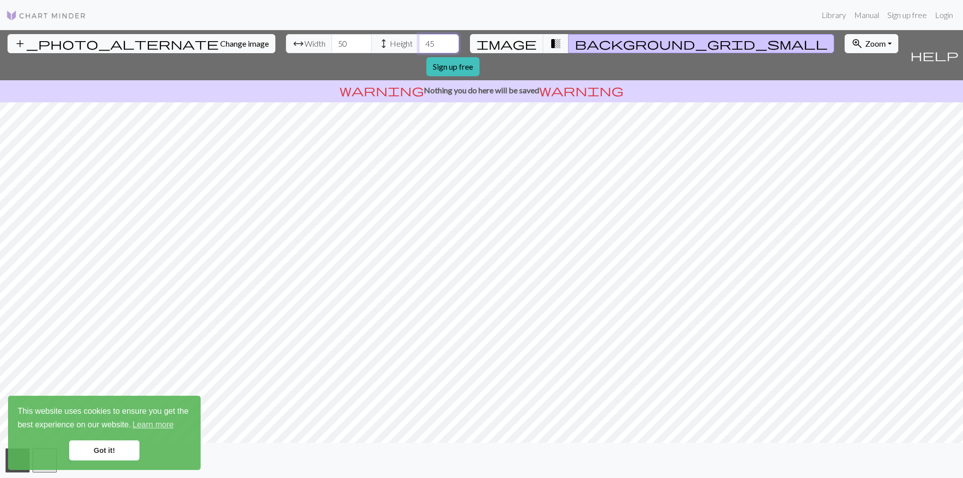
click at [419, 38] on input "45" at bounding box center [439, 43] width 40 height 19
click at [419, 38] on input "46" at bounding box center [439, 43] width 40 height 19
click at [419, 38] on input "47" at bounding box center [439, 43] width 40 height 19
click at [419, 38] on input "48" at bounding box center [439, 43] width 40 height 19
click at [419, 38] on input "49" at bounding box center [439, 43] width 40 height 19
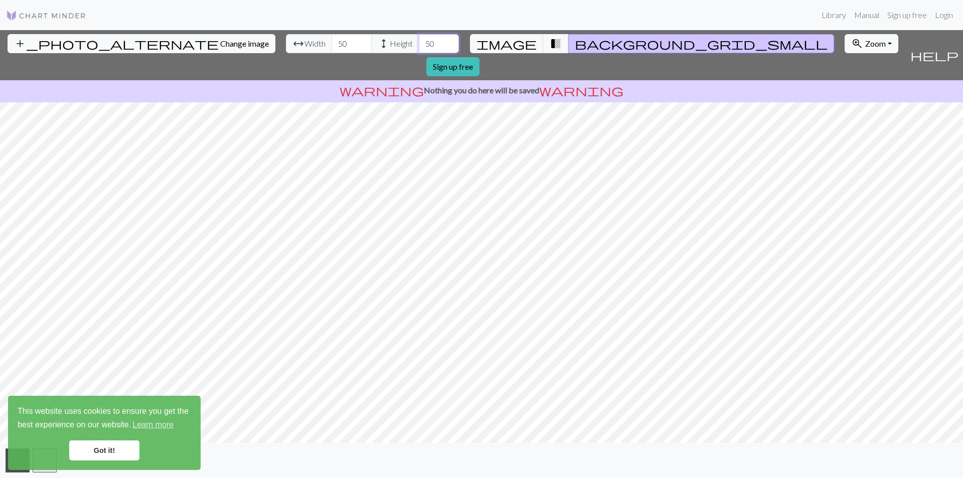
click at [419, 38] on input "50" at bounding box center [439, 43] width 40 height 19
click at [419, 38] on input "51" at bounding box center [439, 43] width 40 height 19
click at [419, 38] on input "52" at bounding box center [439, 43] width 40 height 19
click at [419, 38] on input "53" at bounding box center [439, 43] width 40 height 19
click at [419, 38] on input "54" at bounding box center [439, 43] width 40 height 19
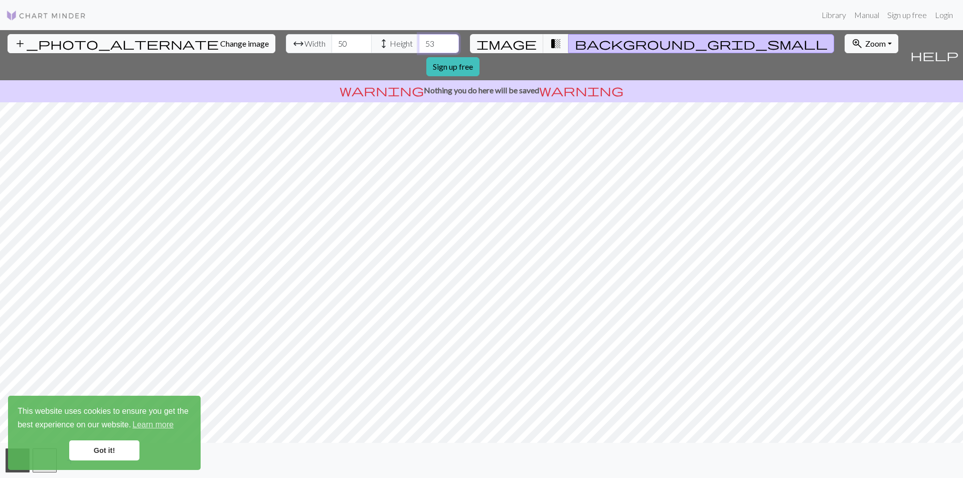
type input "53"
click at [419, 45] on input "53" at bounding box center [439, 43] width 40 height 19
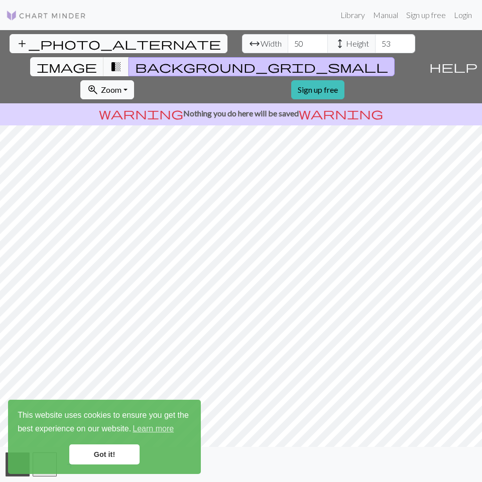
click at [114, 452] on link "Got it!" at bounding box center [104, 454] width 70 height 20
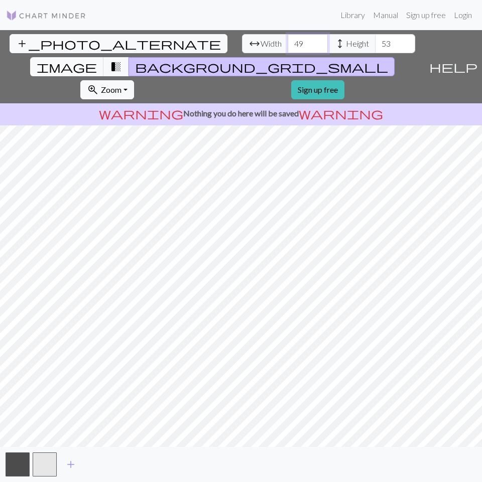
click at [287, 48] on input "49" at bounding box center [307, 43] width 40 height 19
click at [287, 40] on input "50" at bounding box center [307, 43] width 40 height 19
click at [287, 40] on input "51" at bounding box center [307, 43] width 40 height 19
click at [287, 48] on input "50" at bounding box center [307, 43] width 40 height 19
type input "49"
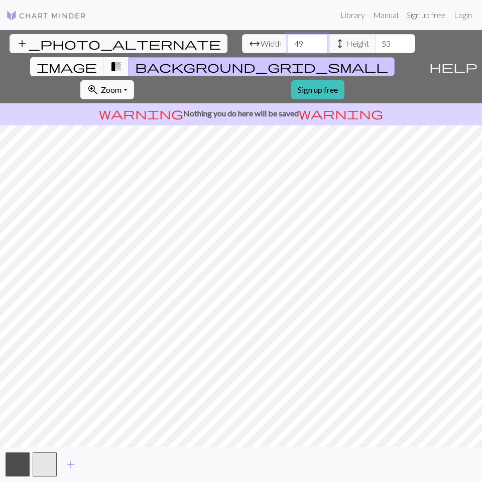
click at [287, 48] on input "49" at bounding box center [307, 43] width 40 height 19
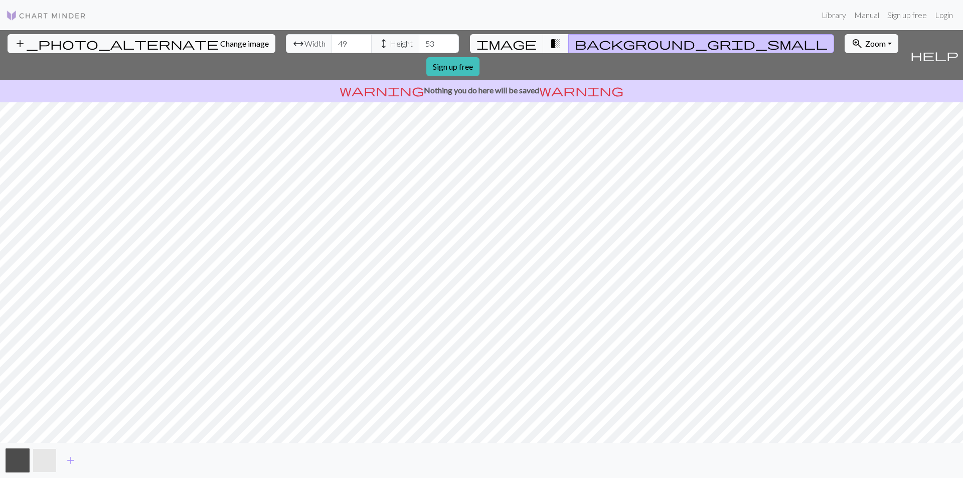
click at [33, 456] on button "button" at bounding box center [45, 460] width 24 height 24
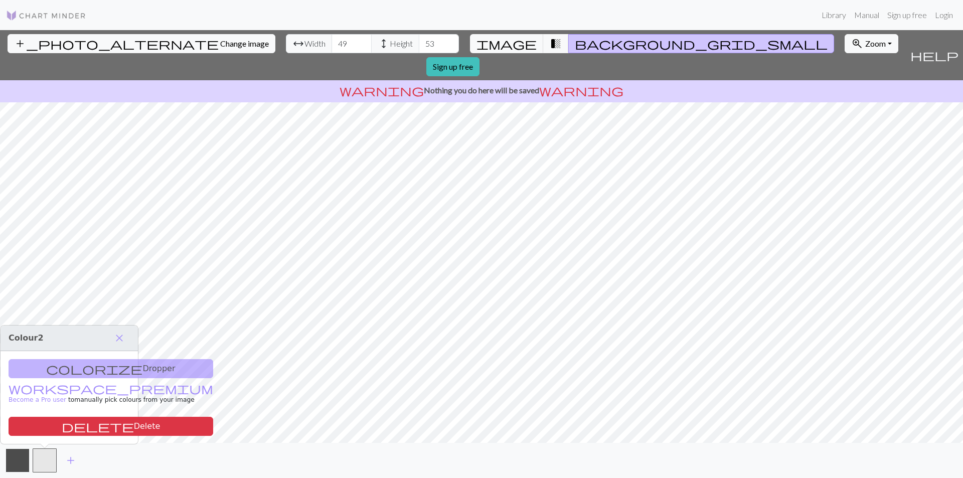
click at [21, 460] on button "button" at bounding box center [18, 460] width 24 height 24
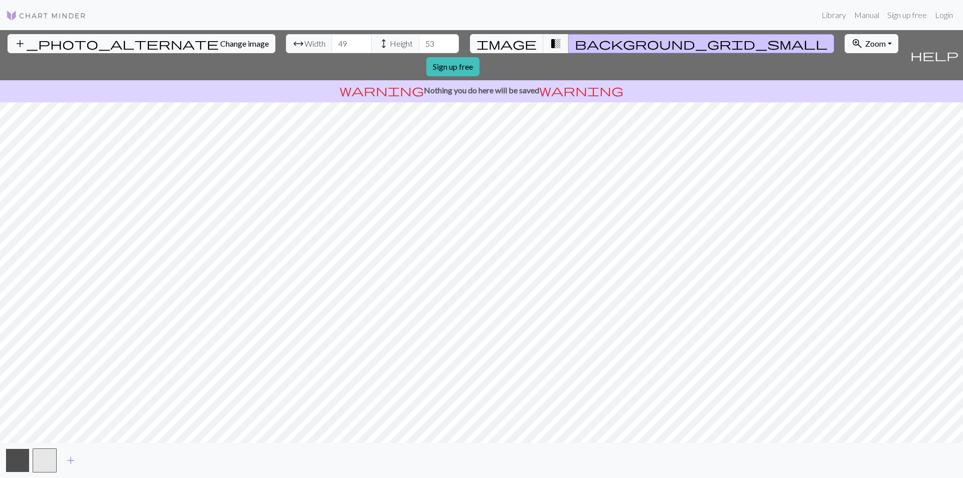
click at [21, 460] on button "button" at bounding box center [18, 460] width 24 height 24
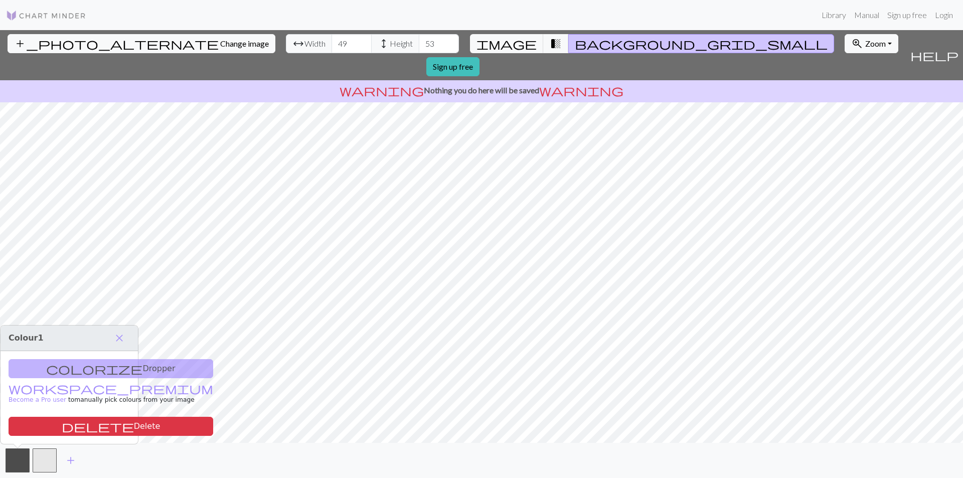
click at [36, 341] on span "Colour 1" at bounding box center [26, 338] width 35 height 10
click at [119, 341] on span "close" at bounding box center [119, 338] width 12 height 14
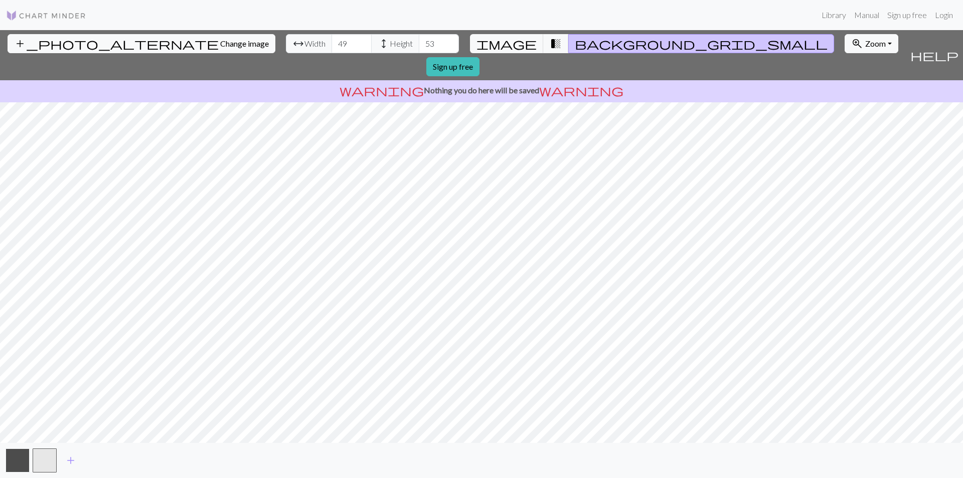
click at [27, 458] on button "button" at bounding box center [18, 460] width 24 height 24
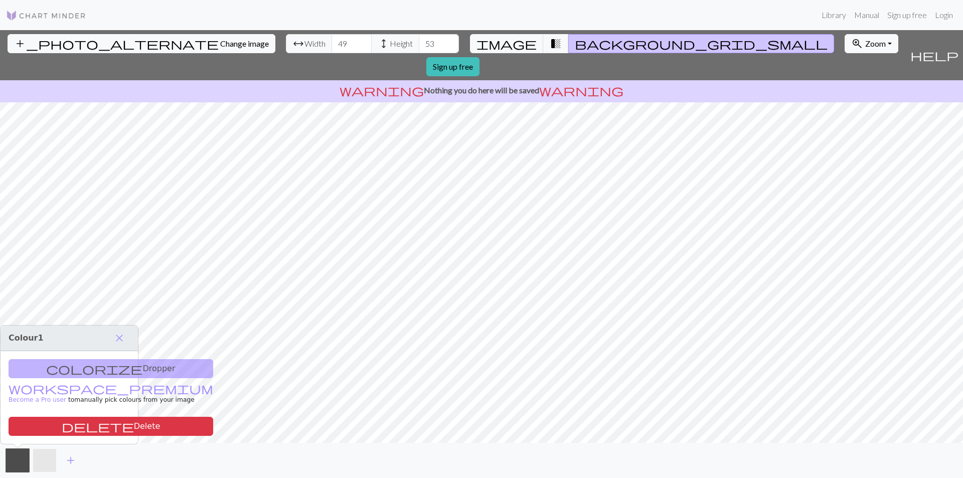
click at [51, 459] on button "button" at bounding box center [45, 460] width 24 height 24
click at [67, 459] on span "add" at bounding box center [71, 461] width 12 height 14
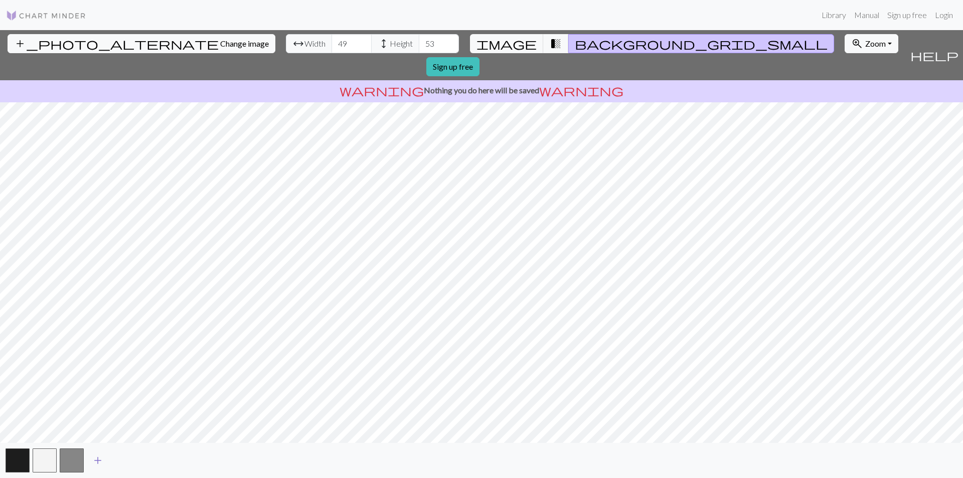
click at [67, 459] on button "button" at bounding box center [72, 460] width 24 height 24
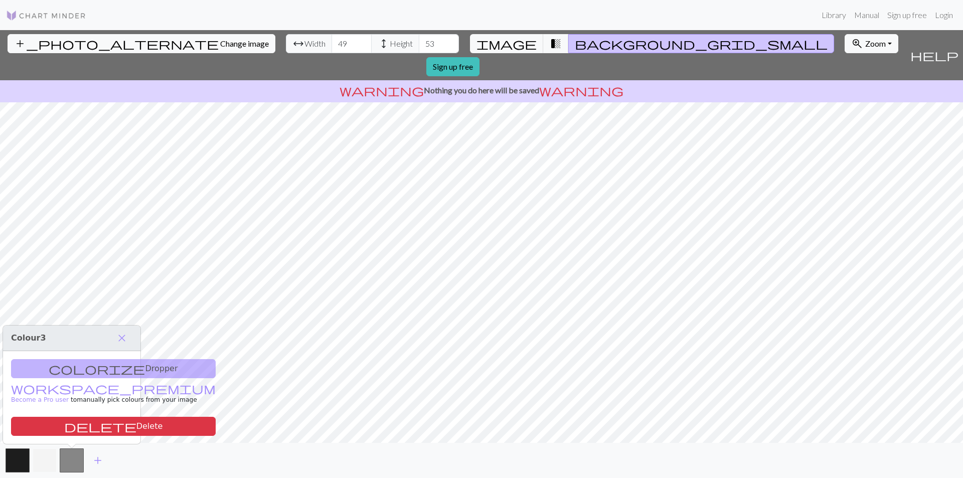
click at [53, 460] on button "button" at bounding box center [45, 460] width 24 height 24
click at [73, 457] on button "button" at bounding box center [72, 460] width 24 height 24
click at [80, 424] on button "delete Delete" at bounding box center [113, 426] width 205 height 19
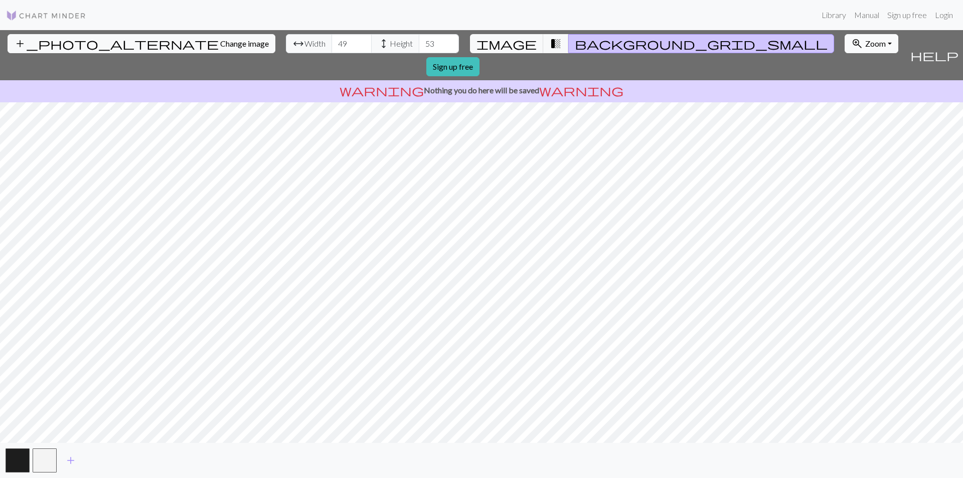
click at [845, 42] on button "zoom_in Zoom Zoom" at bounding box center [872, 43] width 54 height 19
click at [70, 460] on span "add" at bounding box center [71, 461] width 12 height 14
click at [78, 463] on button "button" at bounding box center [72, 460] width 24 height 24
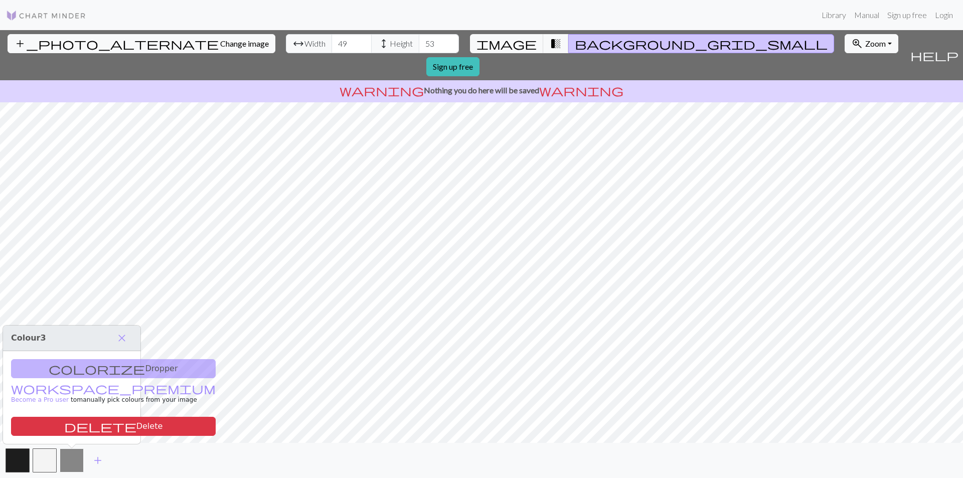
click at [71, 460] on button "button" at bounding box center [72, 460] width 24 height 24
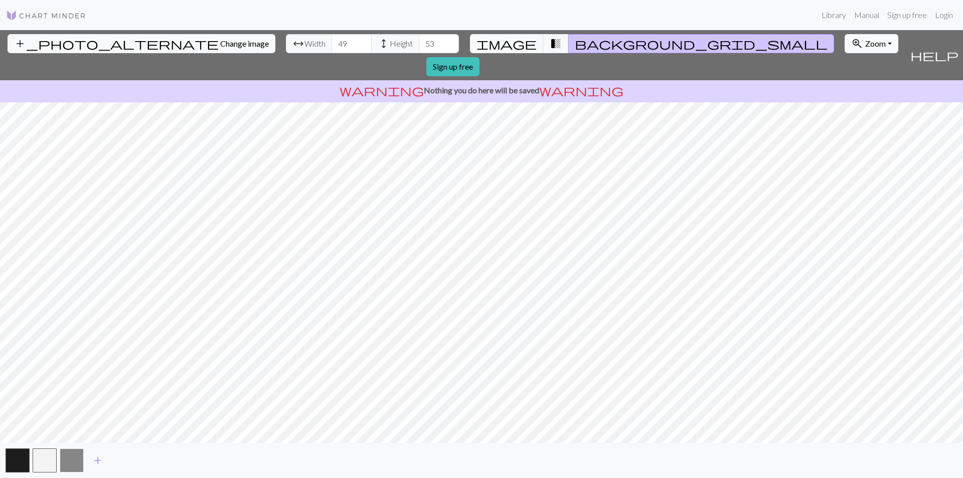
click at [71, 460] on button "button" at bounding box center [72, 460] width 24 height 24
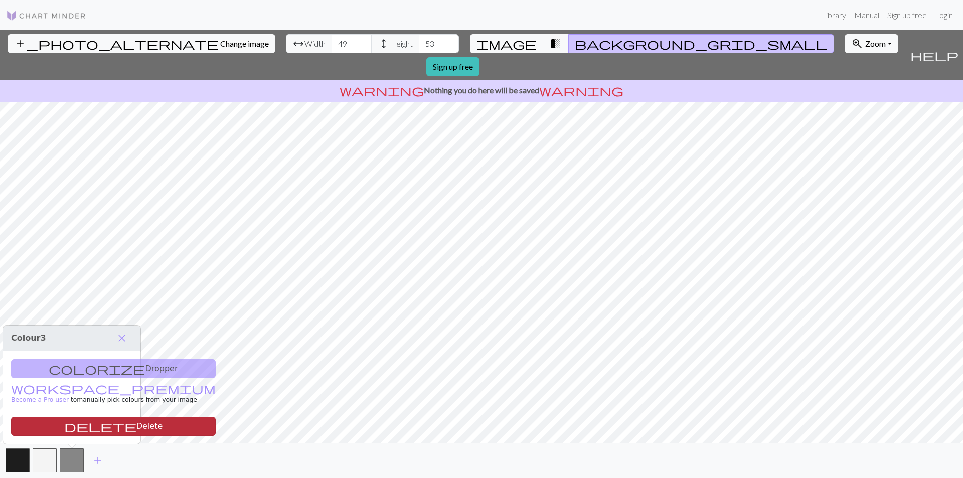
click at [93, 424] on button "delete Delete" at bounding box center [113, 426] width 205 height 19
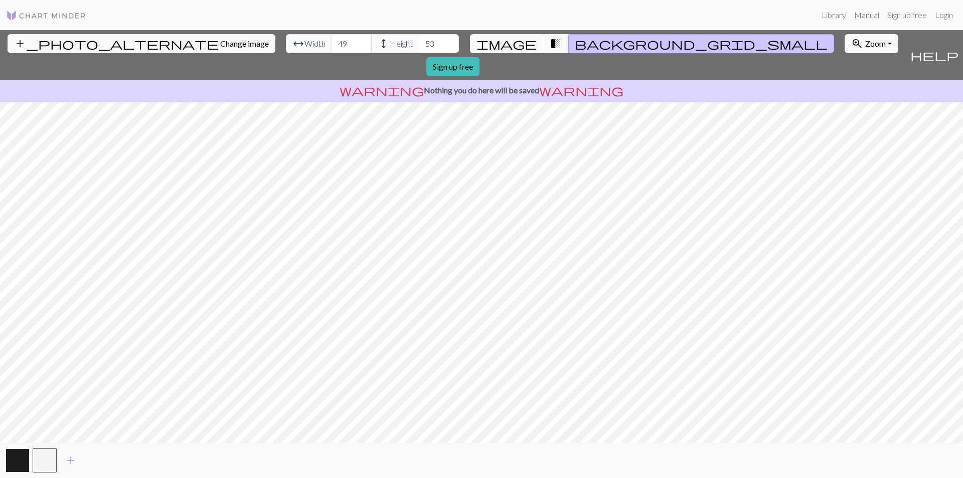
click at [19, 462] on button "button" at bounding box center [18, 460] width 24 height 24
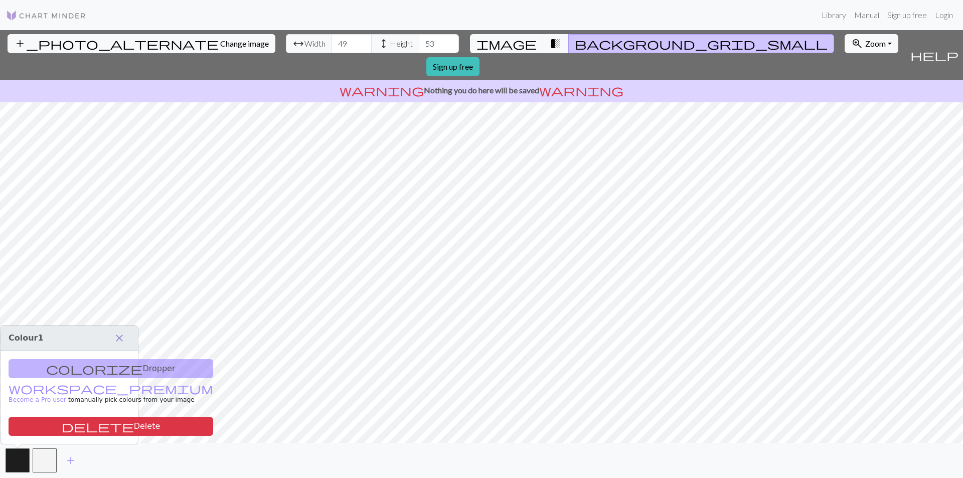
click at [124, 338] on span "close" at bounding box center [119, 338] width 12 height 14
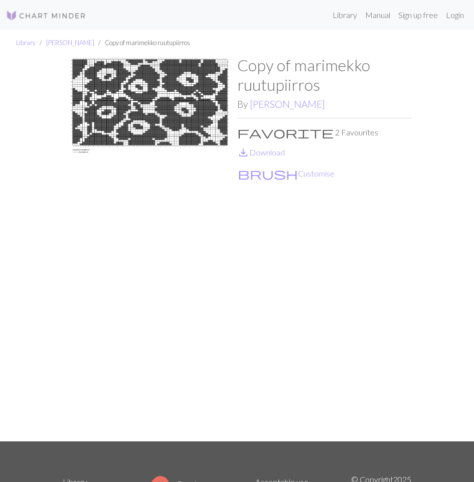
click at [59, 48] on li "[PERSON_NAME]" at bounding box center [65, 43] width 59 height 10
click at [63, 44] on link "[PERSON_NAME]" at bounding box center [70, 43] width 48 height 8
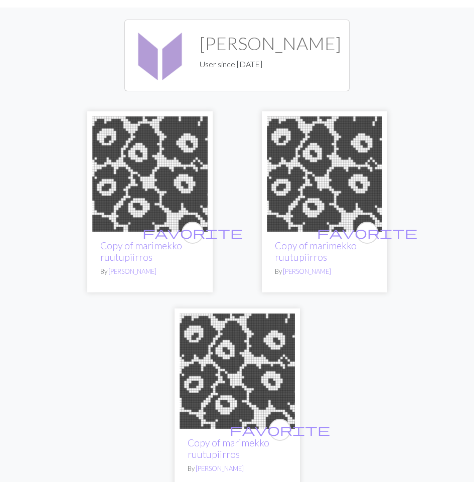
scroll to position [50, 0]
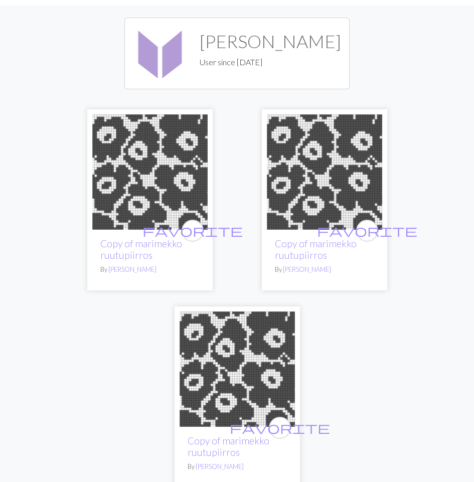
click at [337, 196] on img at bounding box center [324, 171] width 115 height 115
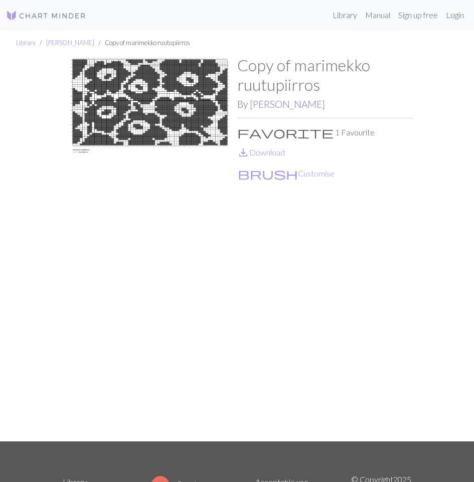
click at [268, 104] on link "[PERSON_NAME]" at bounding box center [287, 104] width 75 height 12
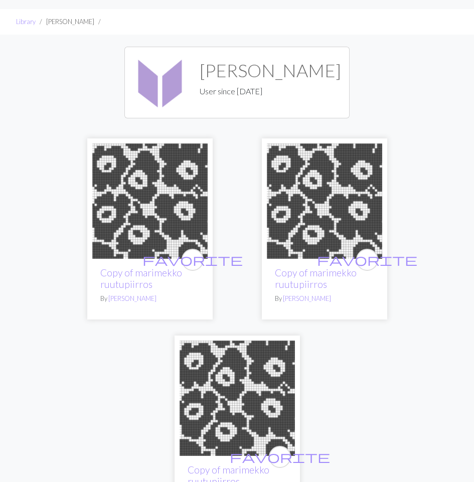
scroll to position [50, 0]
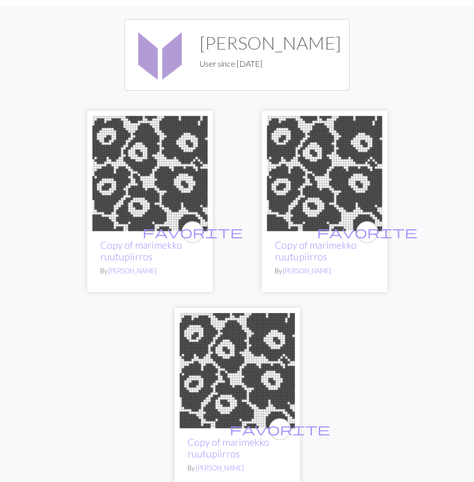
click at [321, 229] on img at bounding box center [324, 173] width 115 height 115
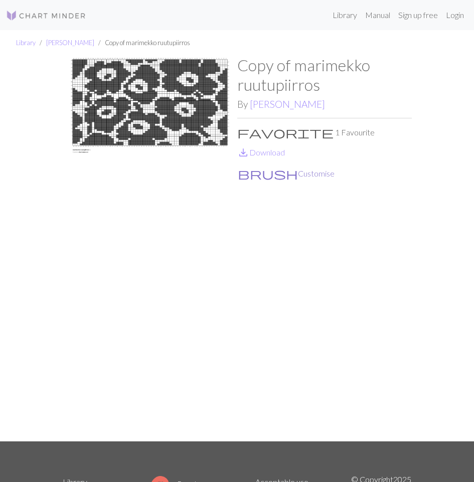
click at [284, 172] on button "brush Customise" at bounding box center [286, 173] width 98 height 13
click at [133, 106] on img at bounding box center [150, 249] width 175 height 386
click at [87, 151] on img at bounding box center [150, 249] width 175 height 386
click at [276, 154] on link "save_alt Download" at bounding box center [261, 152] width 48 height 10
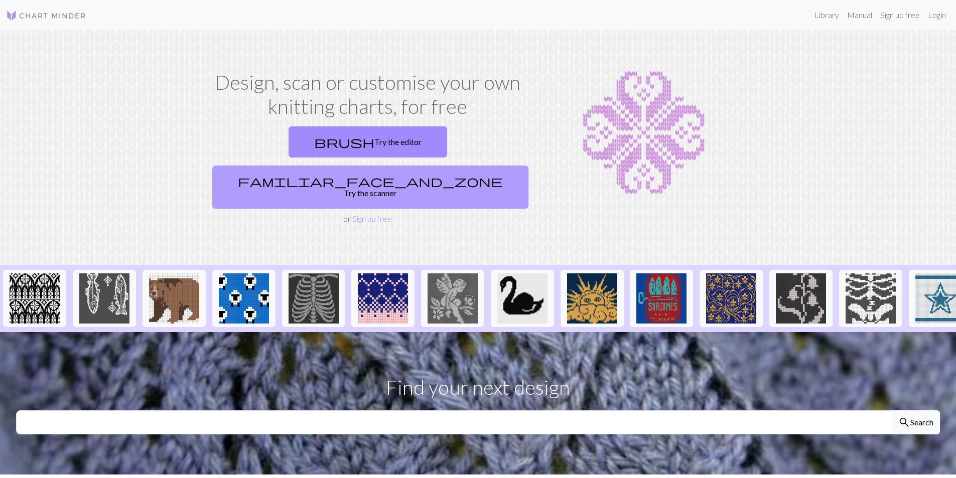
click at [474, 166] on link "familiar_face_and_zone Try the scanner" at bounding box center [370, 187] width 316 height 43
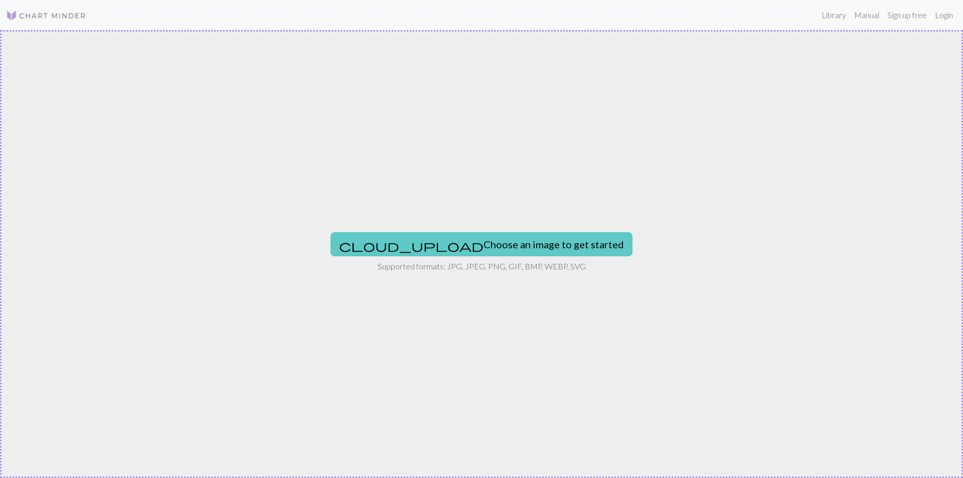
click at [472, 241] on button "cloud_upload Choose an image to get started" at bounding box center [482, 244] width 302 height 24
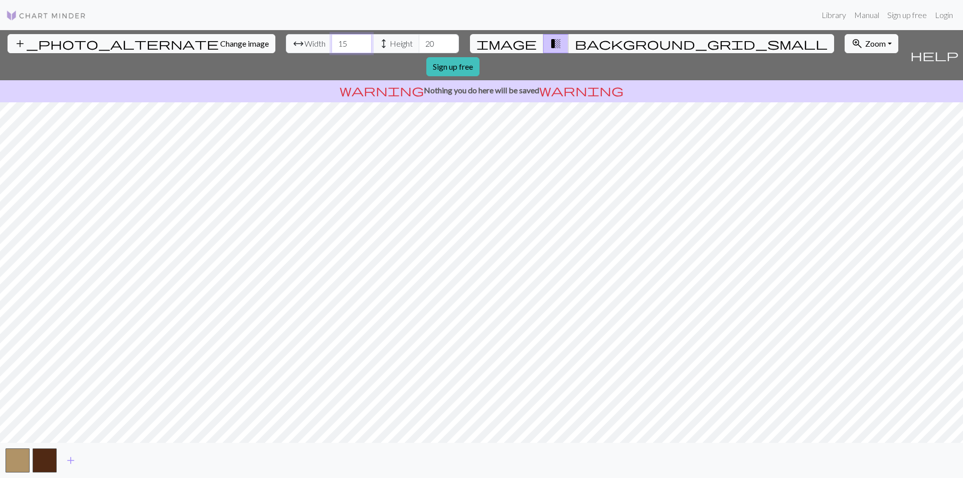
click at [332, 41] on input "15" at bounding box center [352, 43] width 40 height 19
click at [332, 41] on input "16" at bounding box center [352, 43] width 40 height 19
click at [332, 41] on input "17" at bounding box center [352, 43] width 40 height 19
click at [332, 41] on input "18" at bounding box center [352, 43] width 40 height 19
click at [332, 41] on input "19" at bounding box center [352, 43] width 40 height 19
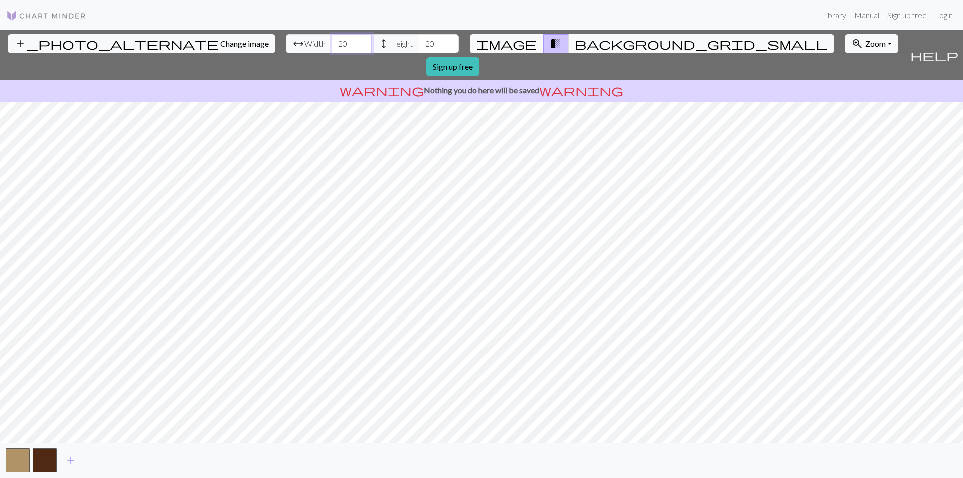
click at [332, 41] on input "20" at bounding box center [352, 43] width 40 height 19
click at [332, 41] on input "21" at bounding box center [352, 43] width 40 height 19
click at [332, 41] on input "22" at bounding box center [352, 43] width 40 height 19
click at [332, 41] on input "23" at bounding box center [352, 43] width 40 height 19
click at [332, 41] on input "24" at bounding box center [352, 43] width 40 height 19
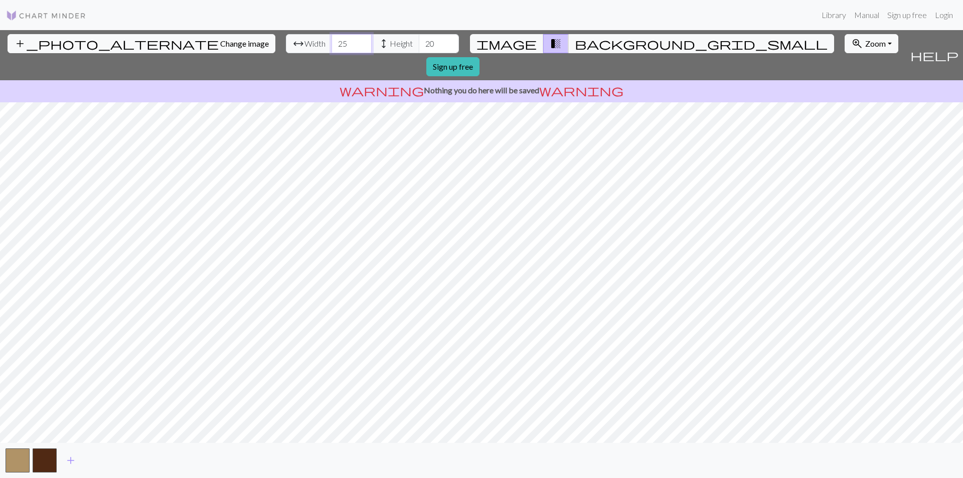
click at [332, 41] on input "25" at bounding box center [352, 43] width 40 height 19
click at [332, 41] on input "26" at bounding box center [352, 43] width 40 height 19
click at [332, 41] on input "27" at bounding box center [352, 43] width 40 height 19
click at [332, 41] on input "28" at bounding box center [352, 43] width 40 height 19
click at [332, 41] on input "29" at bounding box center [352, 43] width 40 height 19
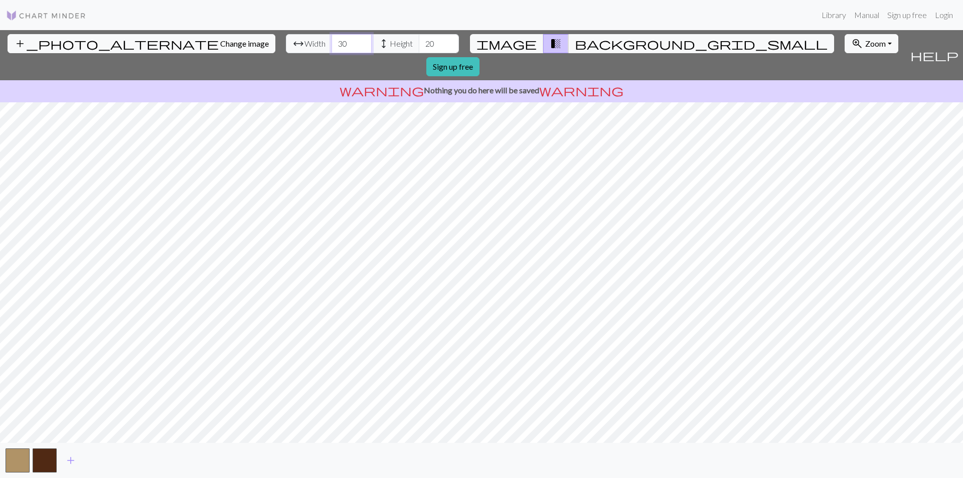
click at [332, 41] on input "30" at bounding box center [352, 43] width 40 height 19
click at [332, 41] on input "31" at bounding box center [352, 43] width 40 height 19
click at [332, 41] on input "32" at bounding box center [352, 43] width 40 height 19
click at [332, 41] on input "33" at bounding box center [352, 43] width 40 height 19
click at [332, 41] on input "34" at bounding box center [352, 43] width 40 height 19
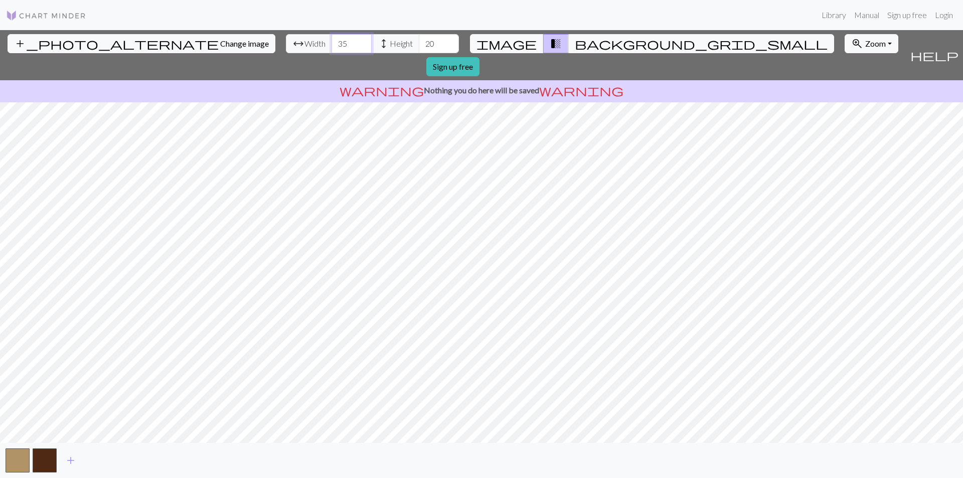
click at [332, 41] on input "35" at bounding box center [352, 43] width 40 height 19
click at [332, 41] on input "36" at bounding box center [352, 43] width 40 height 19
type input "37"
click at [332, 41] on input "37" at bounding box center [352, 43] width 40 height 19
click at [419, 40] on input "20" at bounding box center [439, 43] width 40 height 19
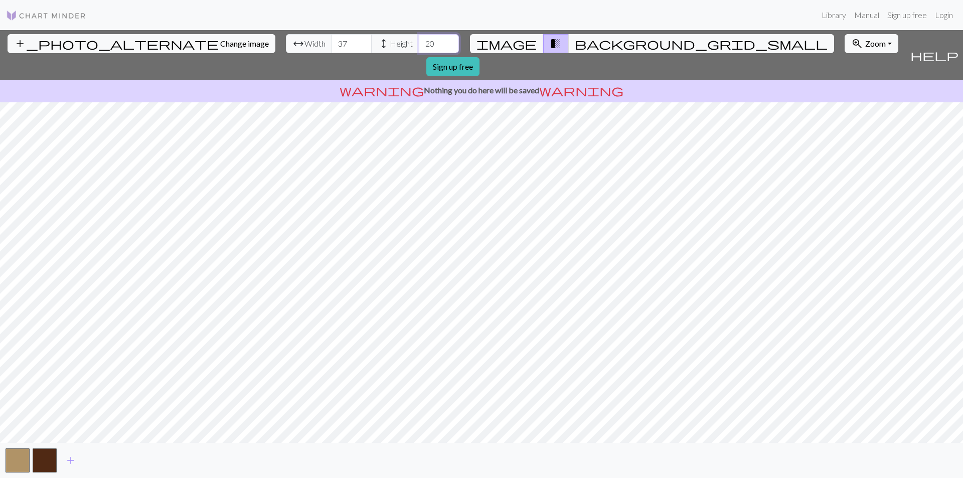
drag, startPoint x: 376, startPoint y: 44, endPoint x: 394, endPoint y: 45, distance: 18.6
click at [419, 45] on input "20" at bounding box center [439, 43] width 40 height 19
type input "2"
type input "40"
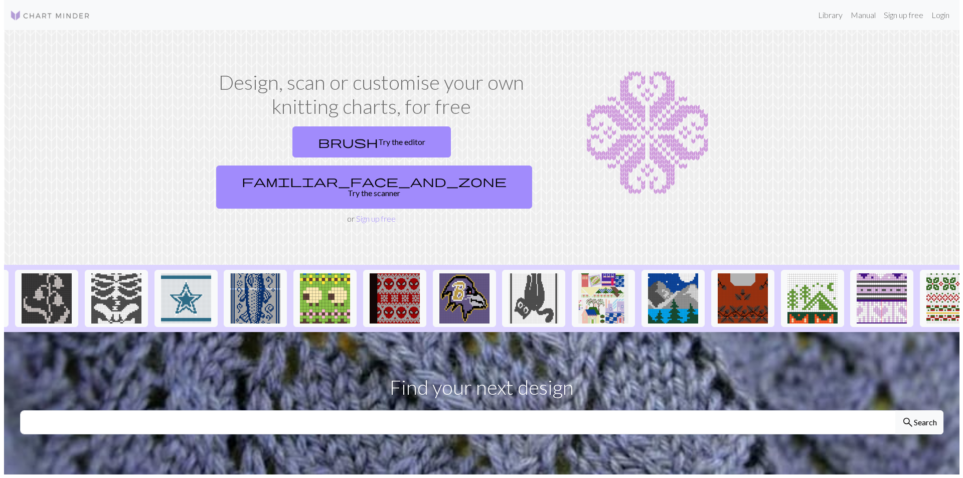
scroll to position [0, 785]
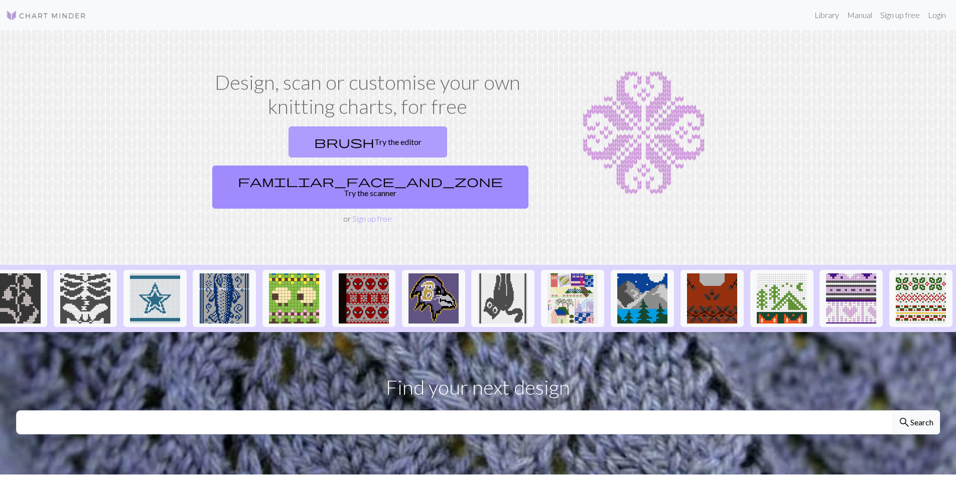
click at [320, 140] on link "brush Try the editor" at bounding box center [367, 141] width 159 height 31
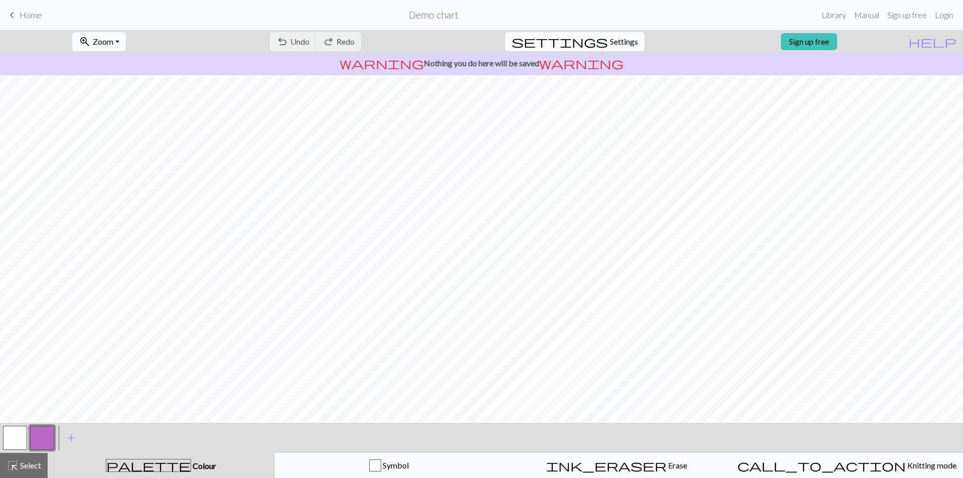
click at [612, 39] on span "Settings" at bounding box center [624, 42] width 28 height 12
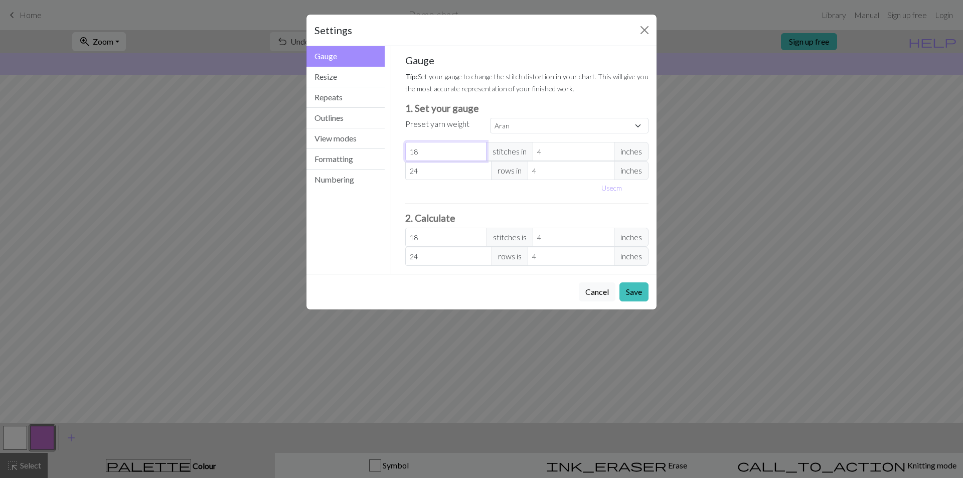
select select "custom"
type input "19"
click at [478, 149] on input "19" at bounding box center [446, 151] width 82 height 19
type input "20"
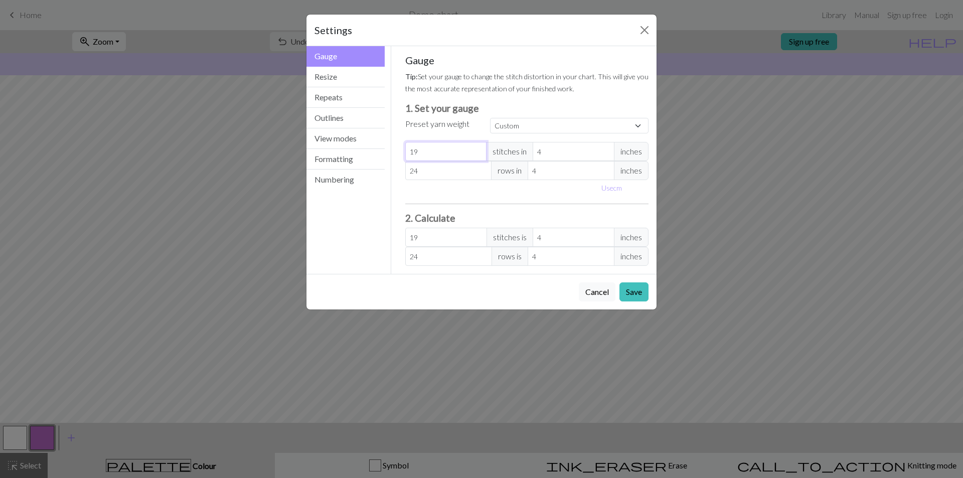
type input "20"
click at [478, 149] on input "20" at bounding box center [446, 151] width 82 height 19
type input "21"
click at [478, 149] on input "21" at bounding box center [446, 151] width 82 height 19
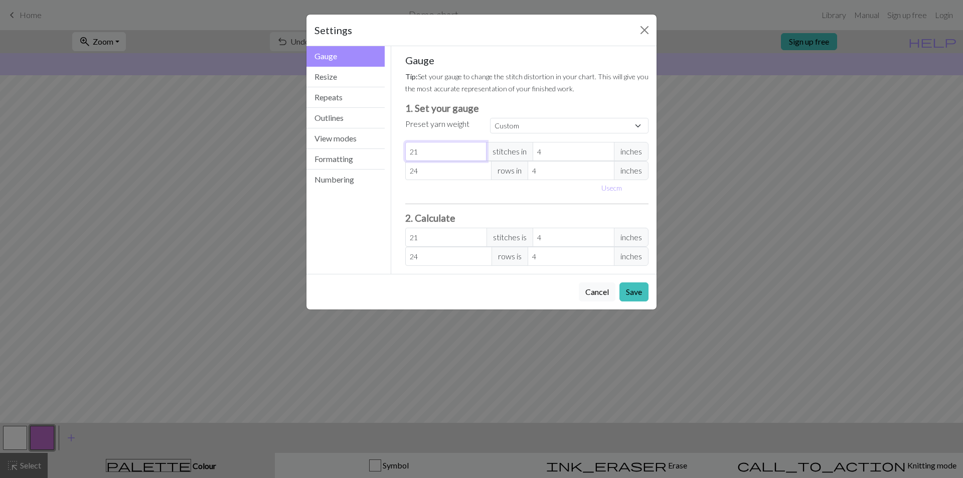
type input "22"
click at [478, 149] on input "22" at bounding box center [446, 151] width 82 height 19
type input "23"
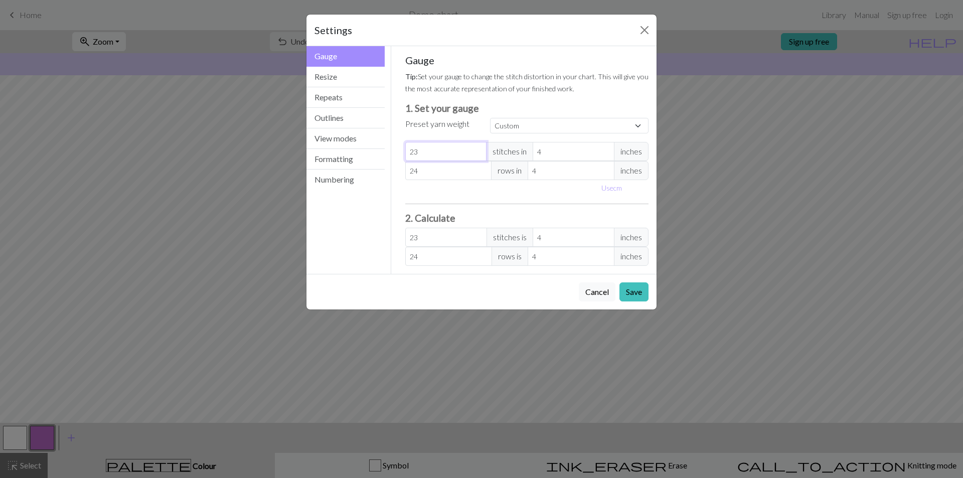
click at [478, 149] on input "23" at bounding box center [446, 151] width 82 height 19
type input "24"
click at [478, 149] on input "24" at bounding box center [446, 151] width 82 height 19
type input "25"
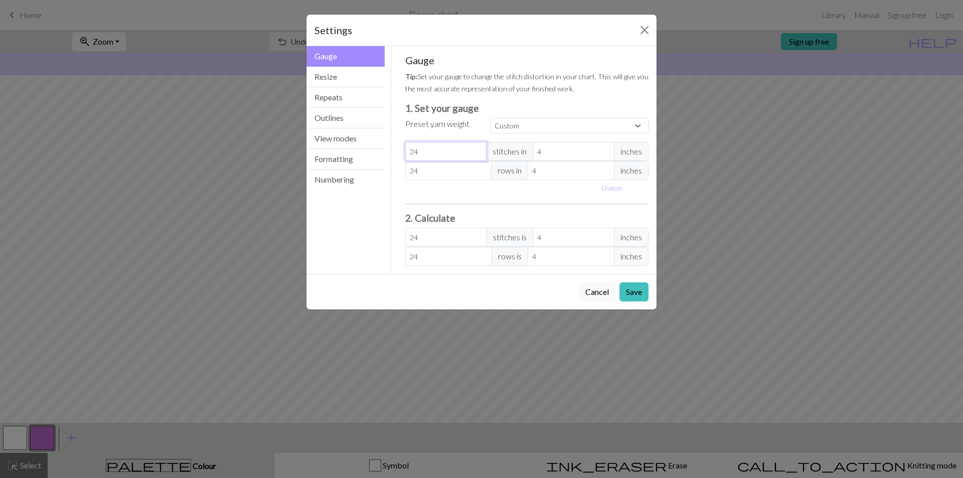
type input "25"
click at [478, 149] on input "25" at bounding box center [446, 151] width 82 height 19
type input "26"
click at [478, 149] on input "26" at bounding box center [446, 151] width 82 height 19
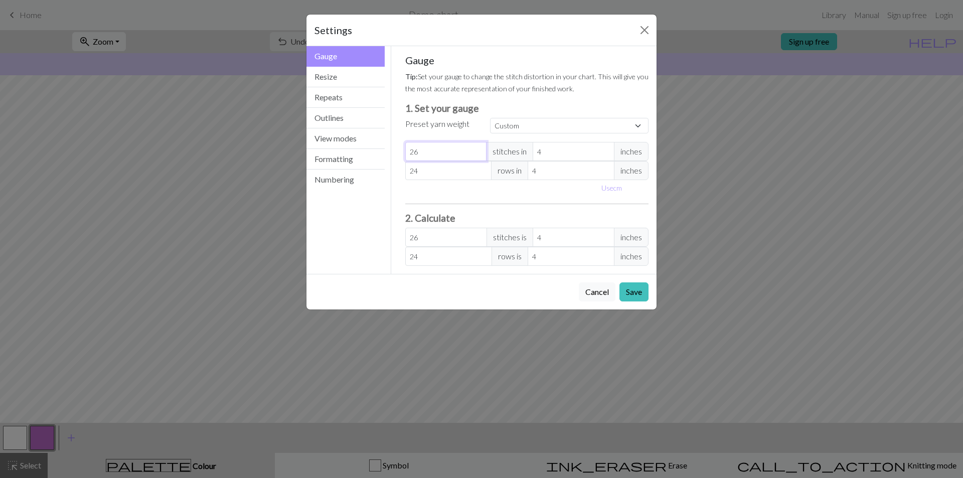
type input "27"
click at [478, 149] on input "27" at bounding box center [446, 151] width 82 height 19
type input "28"
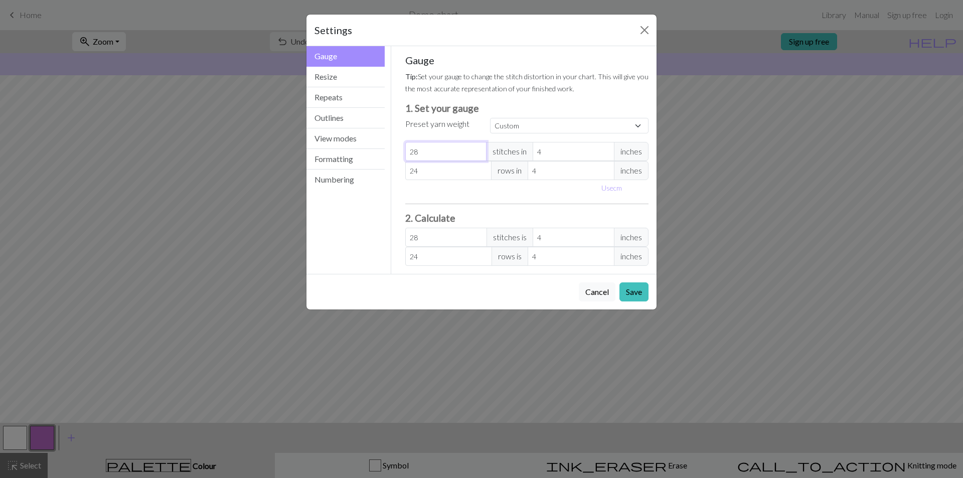
click at [478, 149] on input "28" at bounding box center [446, 151] width 82 height 19
type input "29"
click at [478, 149] on input "29" at bounding box center [446, 151] width 82 height 19
type input "30"
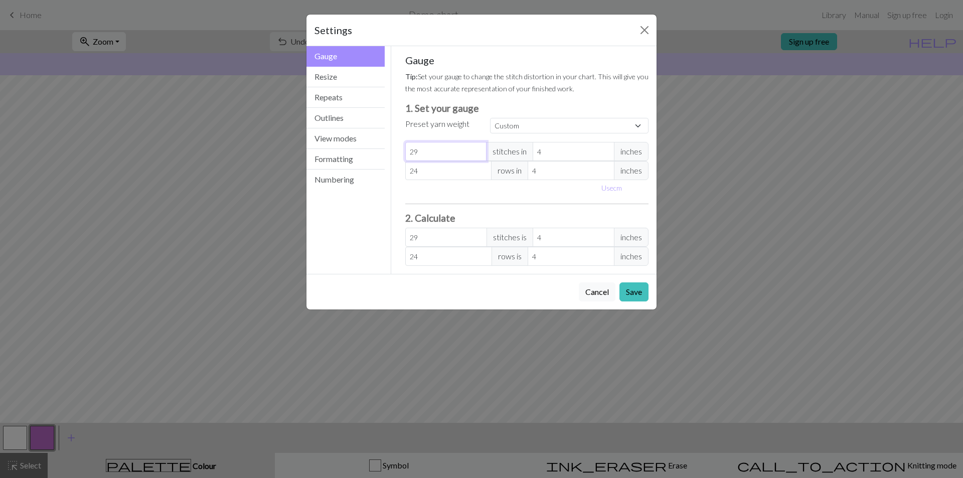
type input "30"
click at [478, 149] on input "30" at bounding box center [446, 151] width 82 height 19
type input "31"
click at [478, 149] on input "31" at bounding box center [446, 151] width 82 height 19
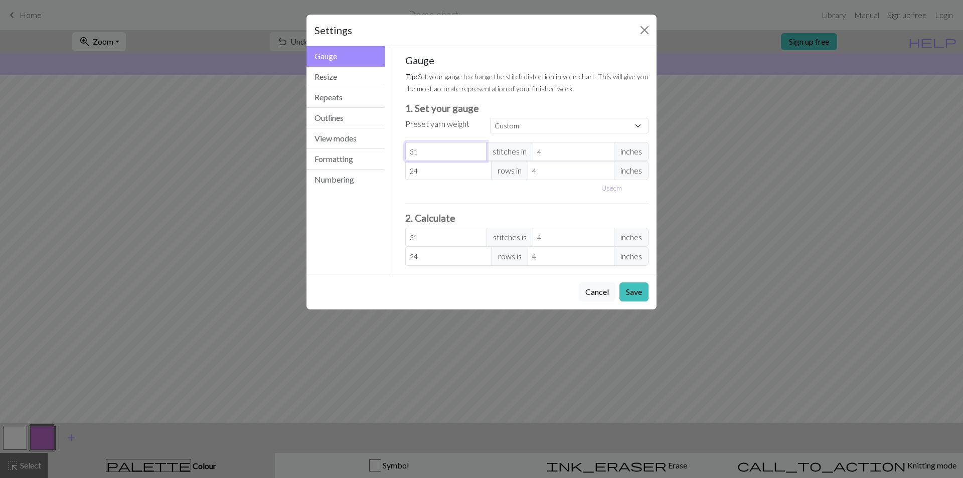
type input "32"
click at [478, 149] on input "32" at bounding box center [446, 151] width 82 height 19
drag, startPoint x: 456, startPoint y: 149, endPoint x: 373, endPoint y: 149, distance: 82.3
click at [373, 149] on div "Gauge Gauge Resize Repeats Outlines View modes Formatting Numbering Gauge Resiz…" at bounding box center [482, 160] width 362 height 228
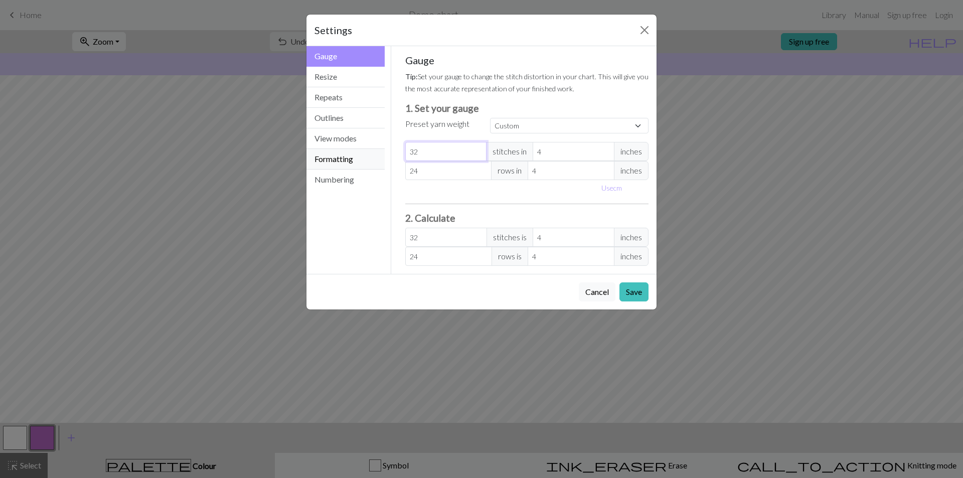
type input "5"
type input "50"
type input "5"
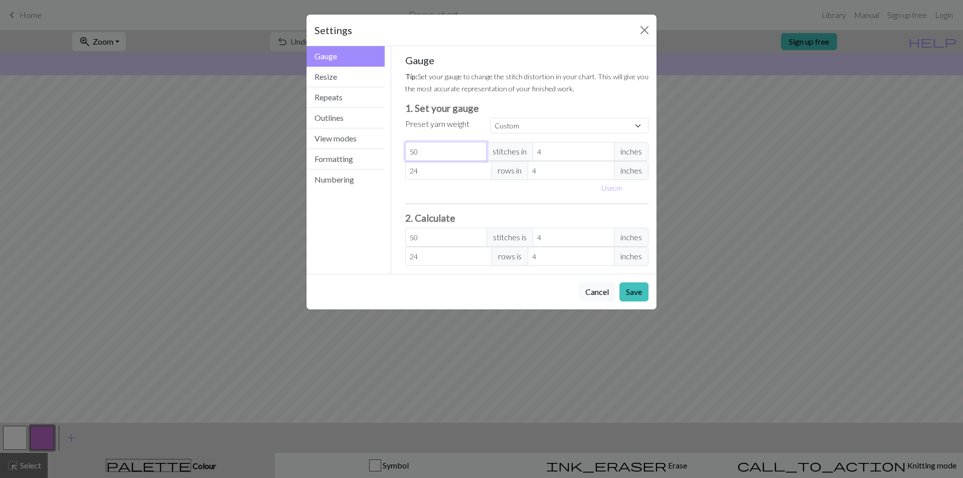
type input "5"
type input "0"
type input "5"
type input "50"
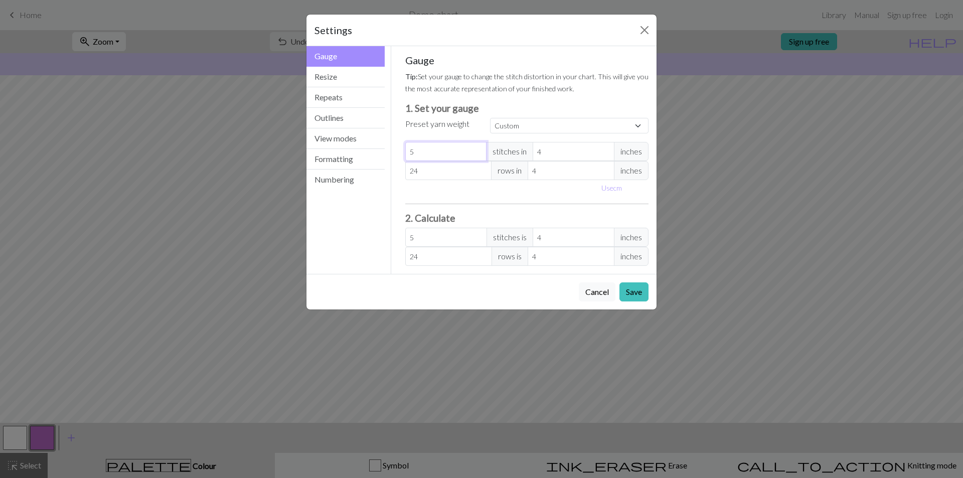
type input "50"
drag, startPoint x: 472, startPoint y: 169, endPoint x: 391, endPoint y: 166, distance: 80.3
click at [391, 166] on div "Gauge Tip: Set your gauge to change the stitch distortion in your chart. This w…" at bounding box center [527, 160] width 272 height 228
type input "4"
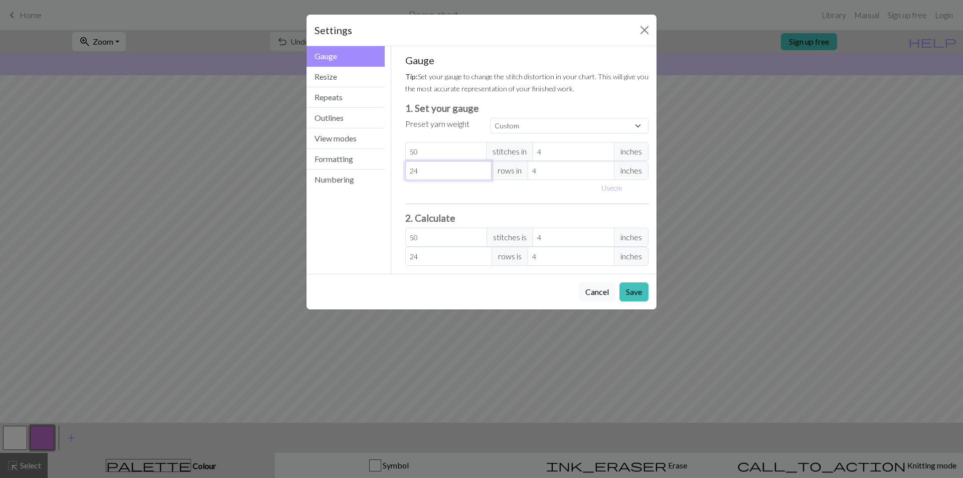
type input "4"
type input "40"
click at [632, 289] on button "Save" at bounding box center [634, 291] width 29 height 19
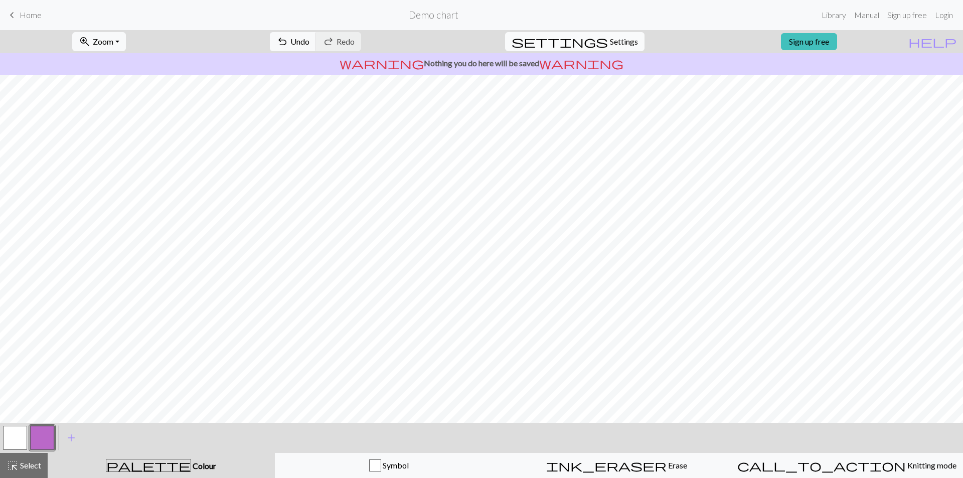
click at [622, 44] on span "Settings" at bounding box center [624, 42] width 28 height 12
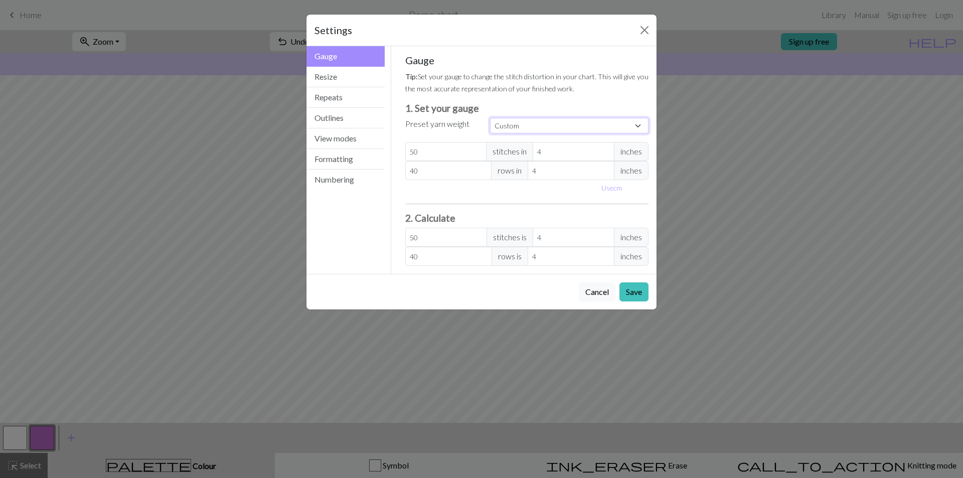
click at [560, 126] on select "Custom Square Lace Light Fingering Fingering Sport Double knit Worsted Aran Bul…" at bounding box center [569, 126] width 159 height 16
click at [562, 125] on select "Custom Square Lace Light Fingering Fingering Sport Double knit Worsted Aran Bul…" at bounding box center [569, 126] width 159 height 16
click at [327, 76] on button "Resize" at bounding box center [346, 77] width 78 height 21
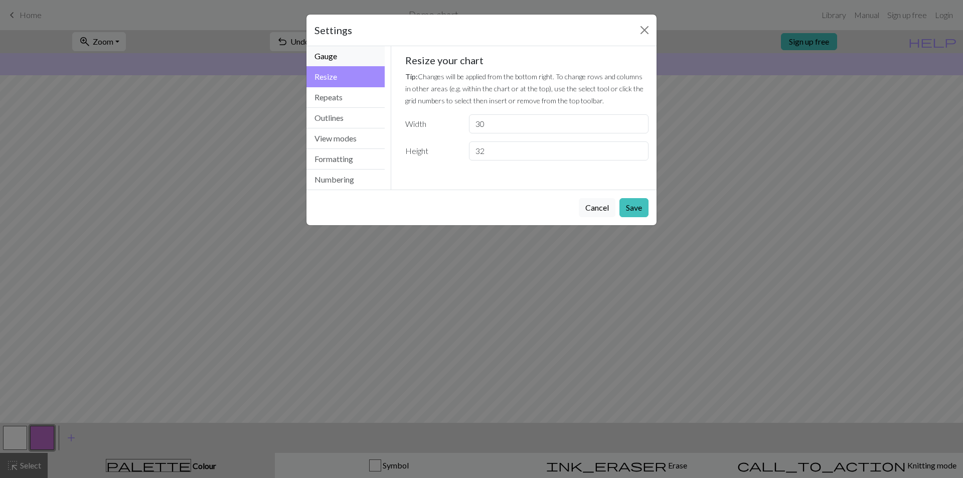
click at [342, 56] on button "Gauge" at bounding box center [346, 56] width 78 height 21
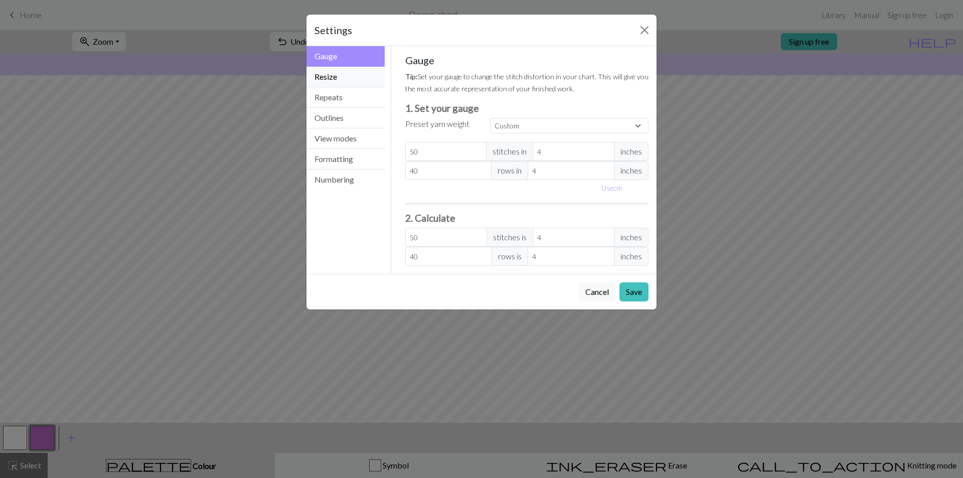
click at [354, 85] on button "Resize" at bounding box center [346, 77] width 78 height 21
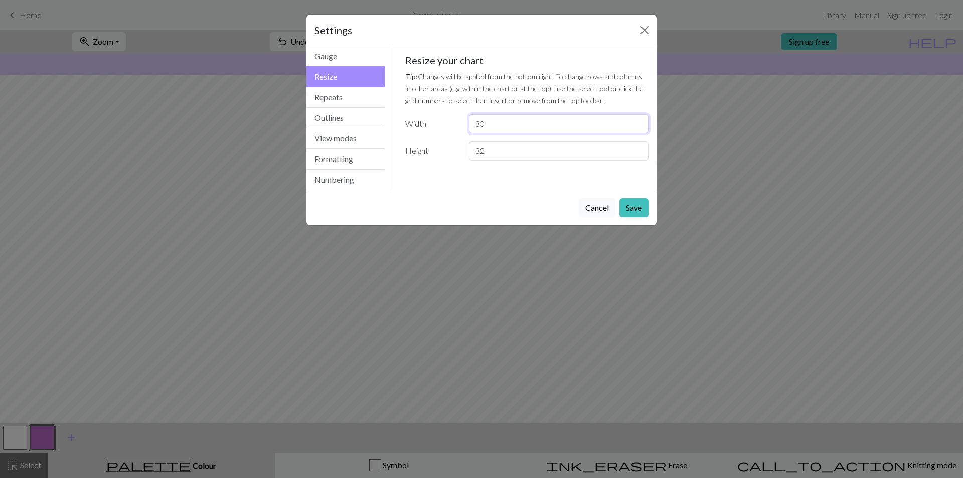
drag, startPoint x: 530, startPoint y: 122, endPoint x: 435, endPoint y: 116, distance: 95.5
click at [435, 116] on div "Width 30" at bounding box center [527, 123] width 256 height 19
type input "50"
drag, startPoint x: 467, startPoint y: 152, endPoint x: 439, endPoint y: 147, distance: 27.4
click at [443, 148] on div "Height 32" at bounding box center [527, 150] width 256 height 19
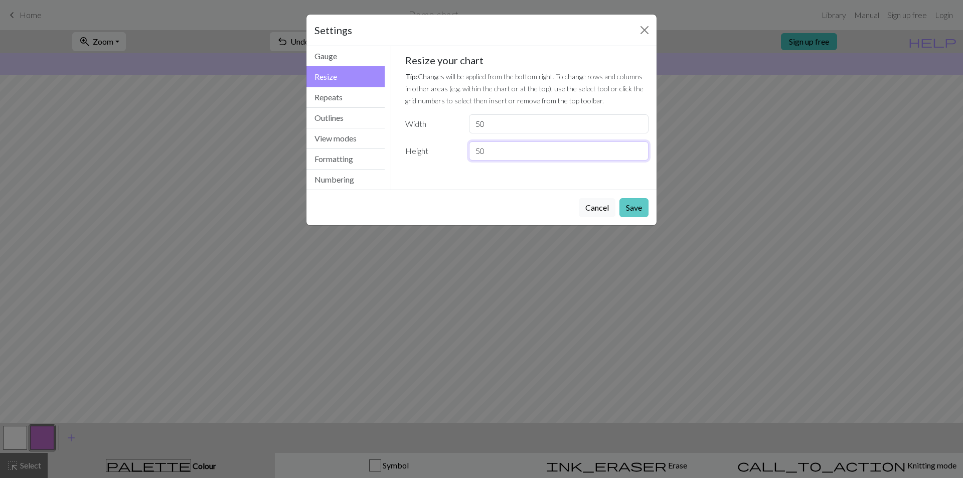
type input "50"
click at [630, 203] on button "Save" at bounding box center [634, 207] width 29 height 19
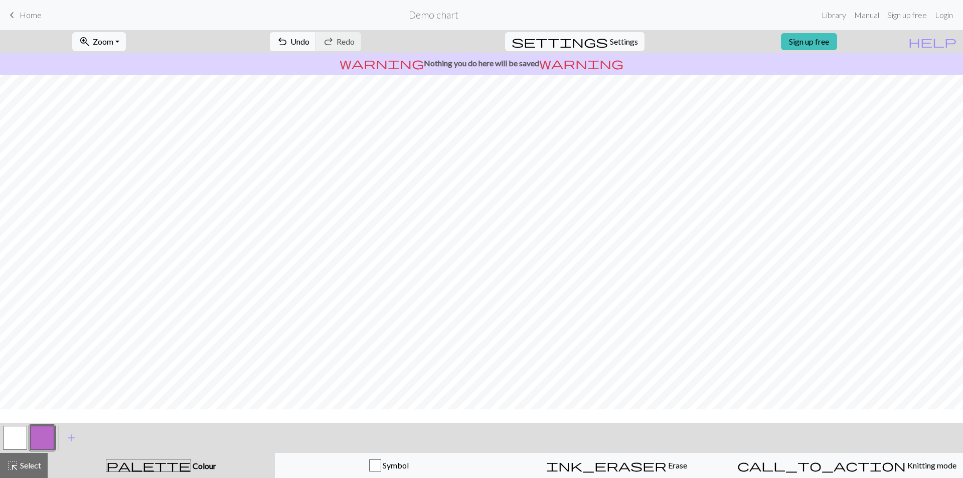
scroll to position [50, 0]
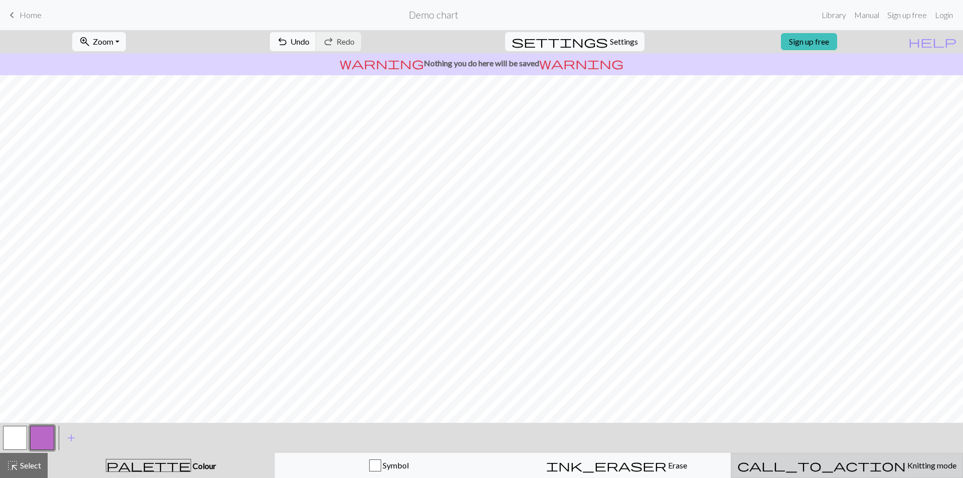
click at [906, 464] on span "Knitting mode" at bounding box center [931, 466] width 51 height 10
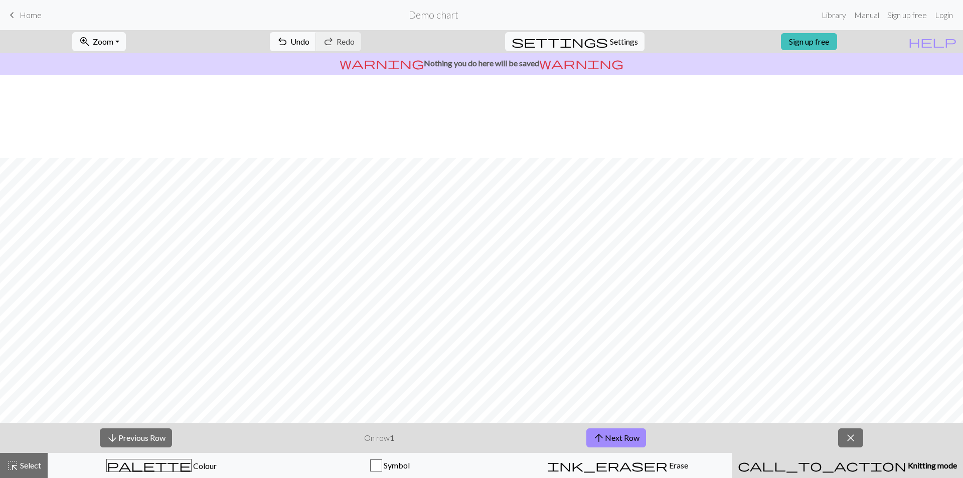
scroll to position [151, 0]
click at [875, 452] on div "arrow_downward Previous Row On row 1 arrow_upward Next Row close" at bounding box center [481, 438] width 963 height 30
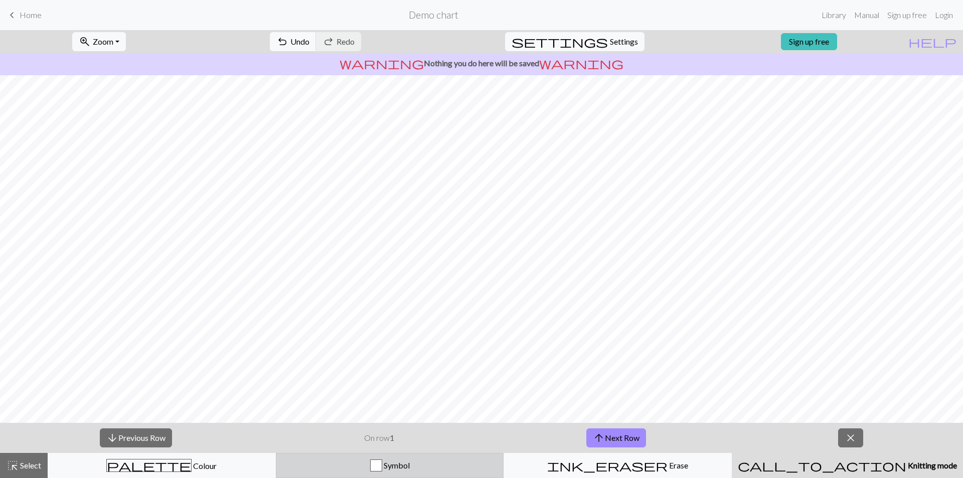
click at [417, 464] on div "Symbol" at bounding box center [389, 466] width 215 height 12
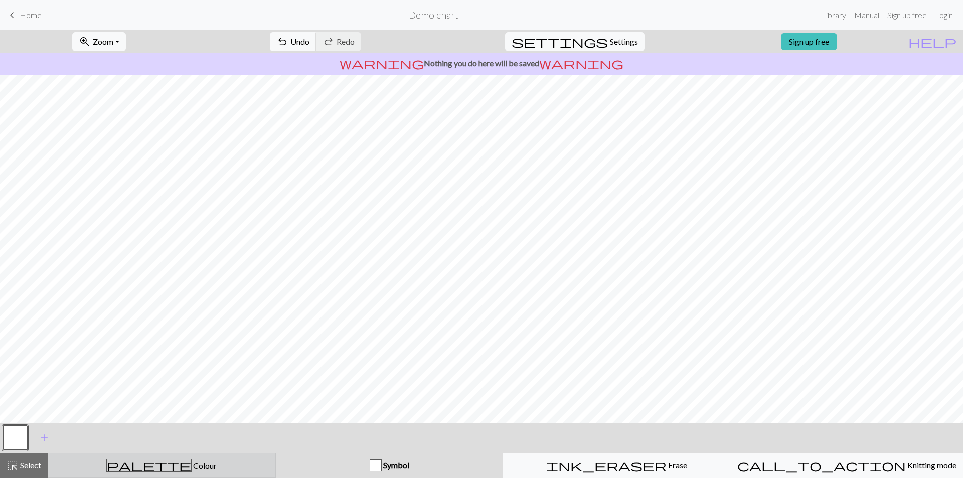
click at [197, 460] on div "palette Colour Colour" at bounding box center [161, 465] width 215 height 13
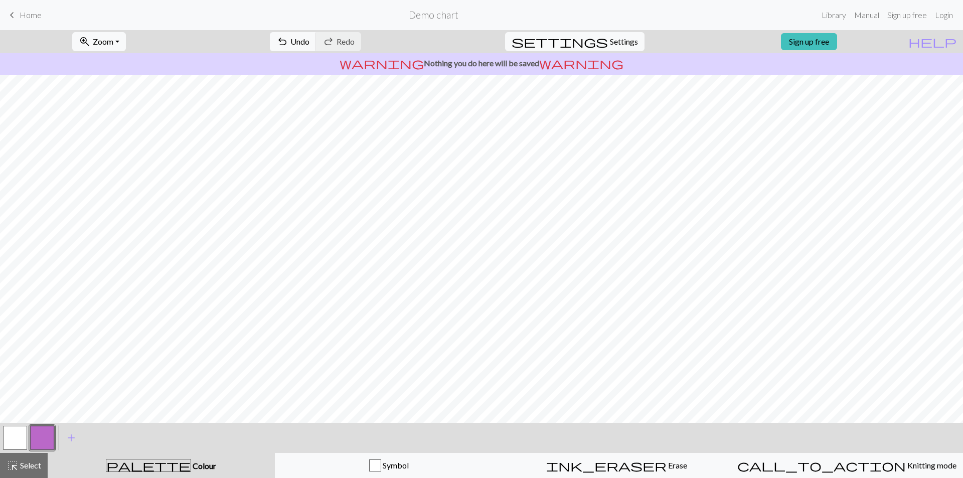
click at [19, 440] on button "button" at bounding box center [15, 438] width 24 height 24
click at [616, 41] on span "Settings" at bounding box center [624, 42] width 28 height 12
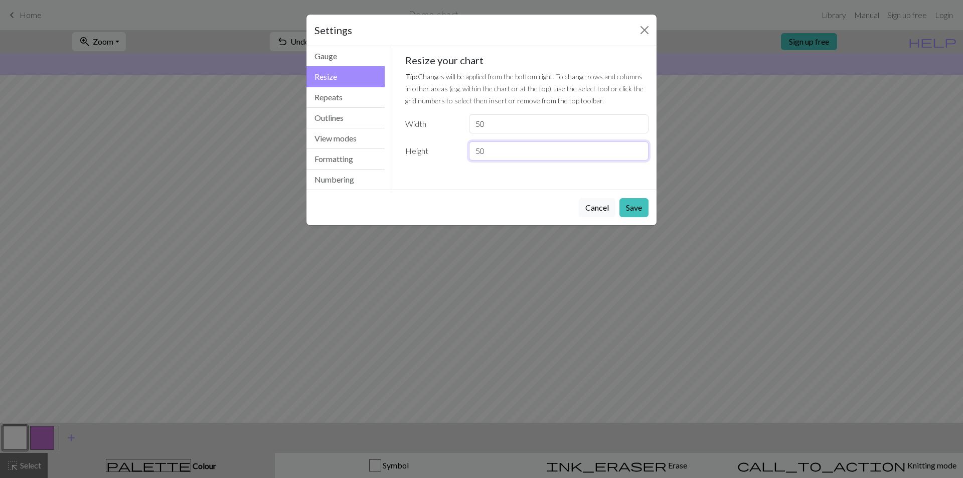
drag, startPoint x: 507, startPoint y: 148, endPoint x: 451, endPoint y: 148, distance: 56.7
click at [451, 148] on div "Height 50" at bounding box center [527, 150] width 256 height 19
type input "30"
click at [643, 206] on button "Save" at bounding box center [634, 207] width 29 height 19
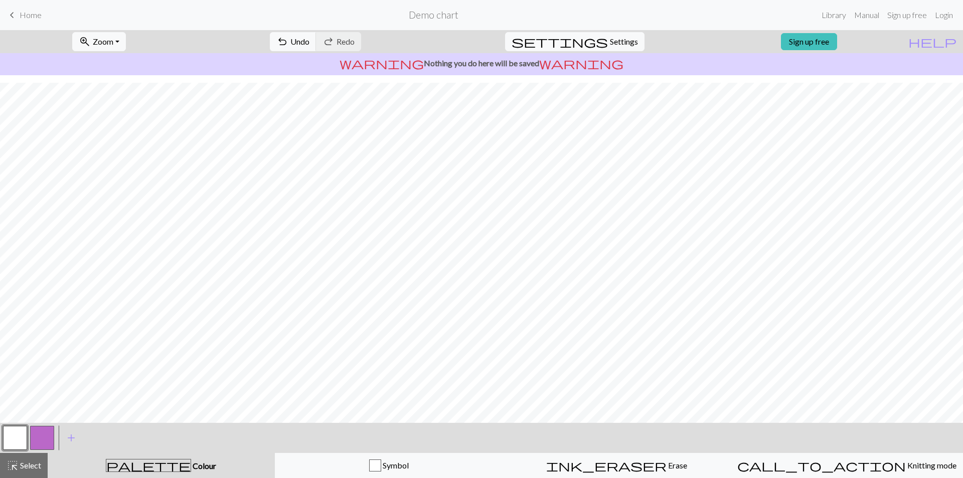
scroll to position [86, 0]
click at [48, 437] on button "button" at bounding box center [42, 438] width 24 height 24
click at [49, 439] on button "button" at bounding box center [42, 438] width 24 height 24
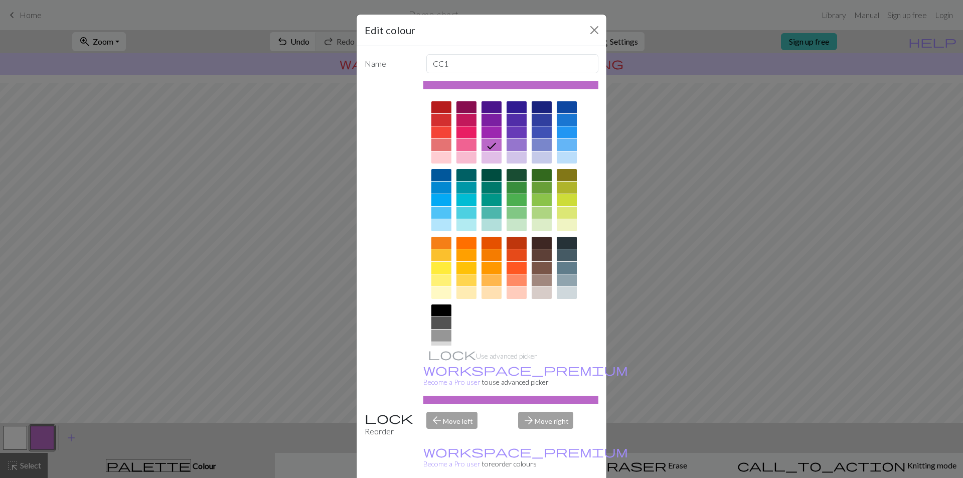
click at [74, 441] on div "Edit colour Name CC1 Use advanced picker workspace_premium Become a Pro user to…" at bounding box center [481, 239] width 963 height 478
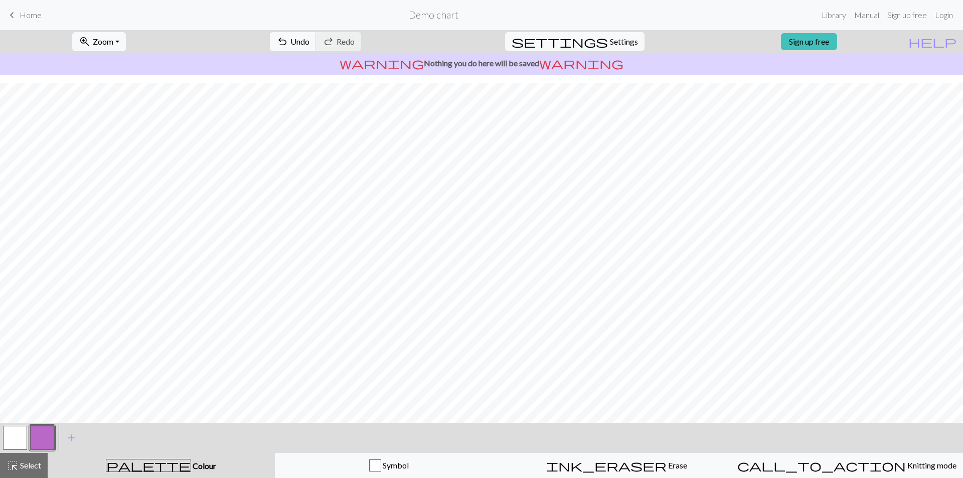
click at [45, 438] on button "button" at bounding box center [42, 438] width 24 height 24
click at [42, 437] on button "button" at bounding box center [42, 438] width 24 height 24
click at [45, 437] on div "Edit colour Name CC1 Use advanced picker workspace_premium Become a Pro user to…" at bounding box center [481, 239] width 963 height 478
click at [46, 437] on button "button" at bounding box center [42, 438] width 24 height 24
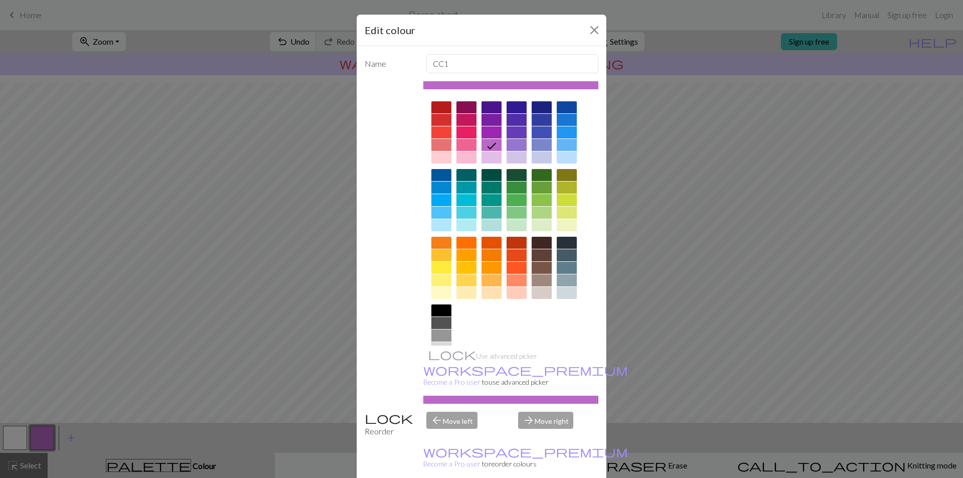
click at [463, 135] on div at bounding box center [467, 132] width 20 height 12
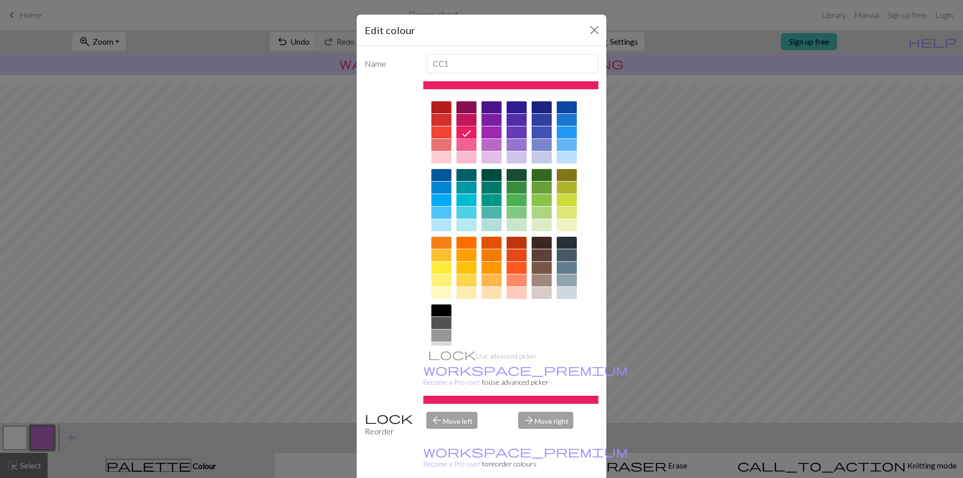
click at [830, 155] on div "Edit colour Name CC1 Use advanced picker workspace_premium Become a Pro user to…" at bounding box center [481, 239] width 963 height 478
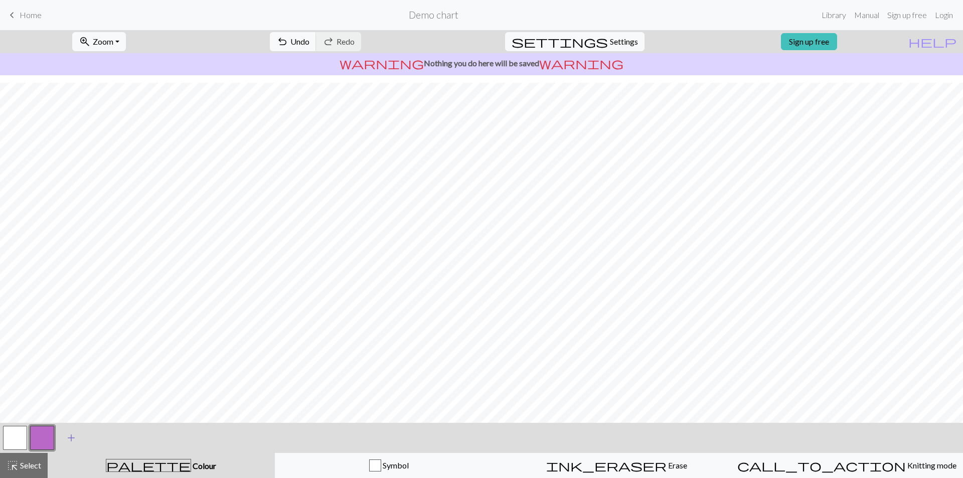
click at [59, 428] on div "add Add a colour" at bounding box center [71, 438] width 28 height 30
click at [42, 431] on button "button" at bounding box center [42, 438] width 24 height 24
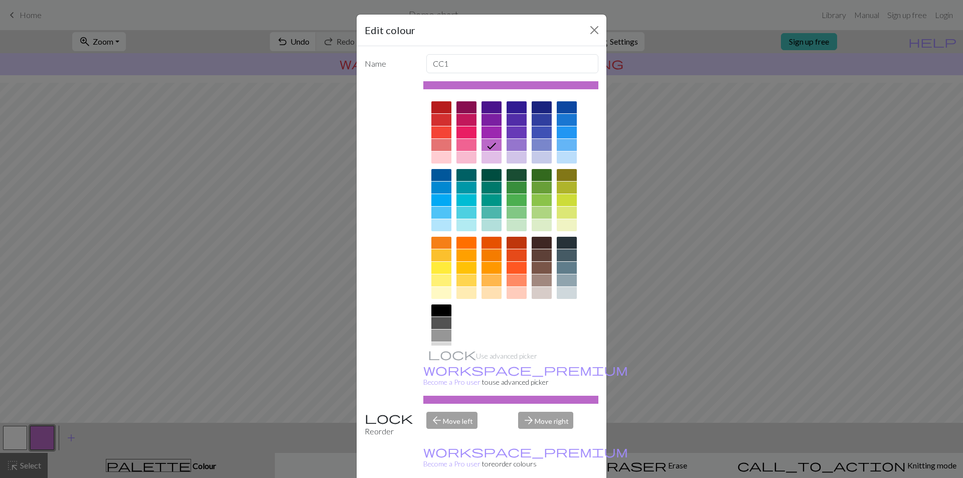
click at [460, 130] on div at bounding box center [467, 132] width 20 height 12
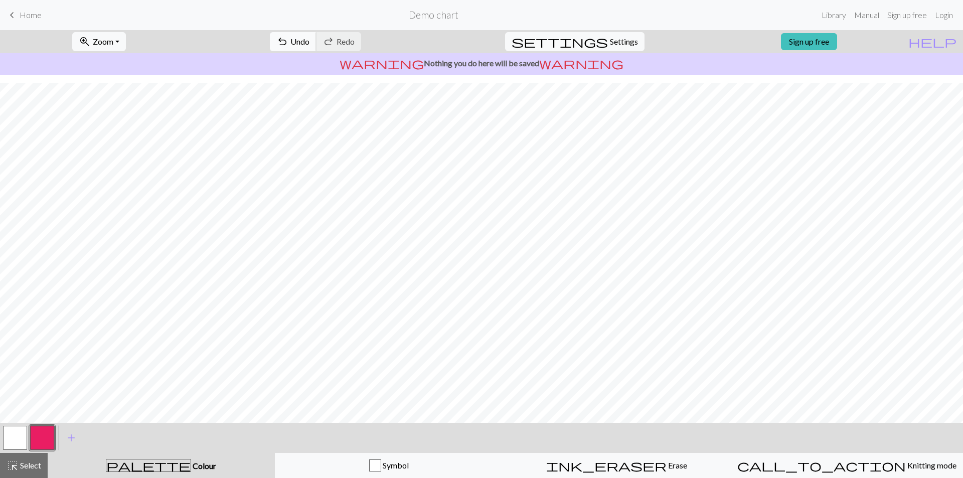
click at [310, 43] on span "Undo" at bounding box center [299, 42] width 19 height 10
click at [47, 436] on button "button" at bounding box center [42, 438] width 24 height 24
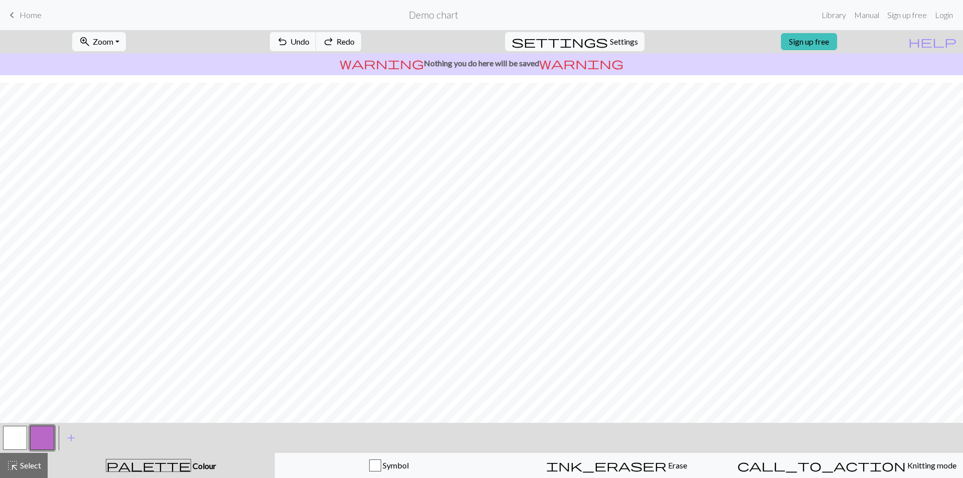
click at [47, 436] on div "Edit colour Name CC1 Use advanced picker workspace_premium Become a Pro user to…" at bounding box center [481, 239] width 963 height 478
click at [36, 443] on button "button" at bounding box center [42, 438] width 24 height 24
click at [36, 443] on div "Edit colour Name CC1 Use advanced picker workspace_premium Become a Pro user to…" at bounding box center [481, 239] width 963 height 478
click at [46, 433] on button "button" at bounding box center [42, 438] width 24 height 24
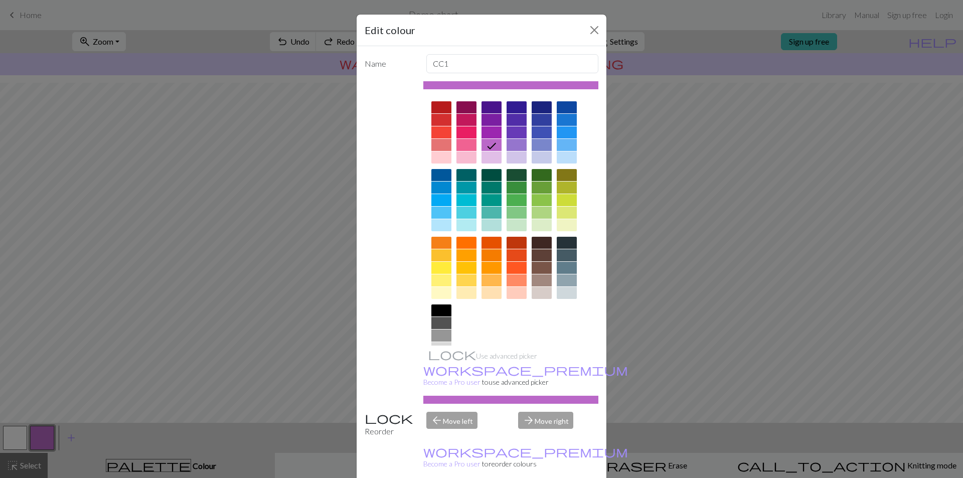
click at [468, 131] on div at bounding box center [467, 132] width 20 height 12
